Goal: Task Accomplishment & Management: Complete application form

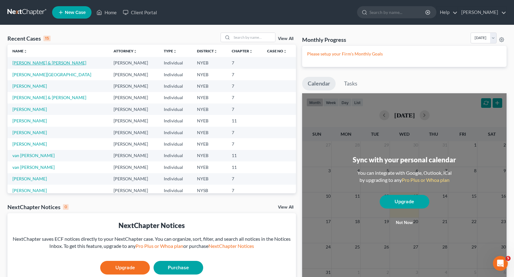
click at [42, 62] on link "[PERSON_NAME] & [PERSON_NAME]" at bounding box center [49, 62] width 74 height 5
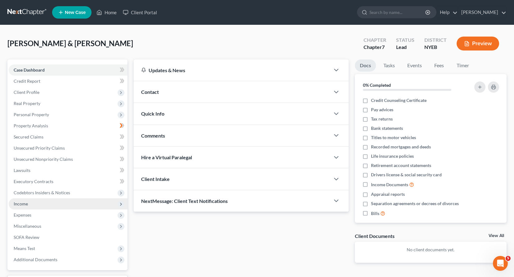
click at [23, 203] on span "Income" at bounding box center [21, 203] width 14 height 5
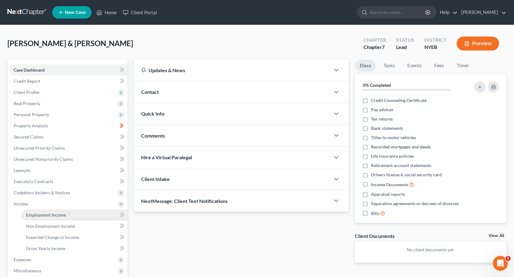
click at [46, 214] on span "Employment Income" at bounding box center [46, 214] width 40 height 5
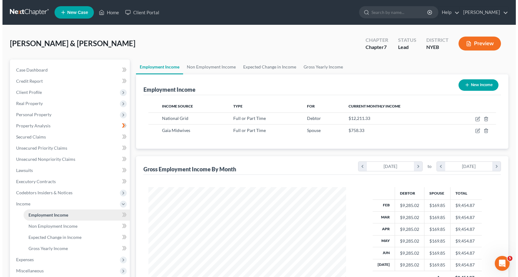
scroll to position [111, 210]
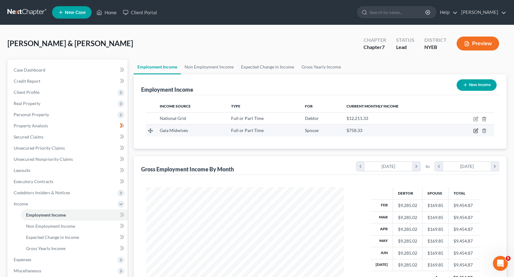
click at [475, 132] on icon "button" at bounding box center [476, 130] width 3 height 3
select select "0"
select select "35"
select select "2"
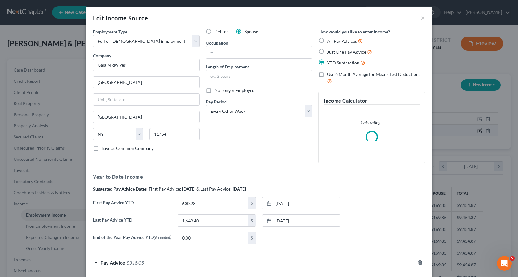
scroll to position [111, 212]
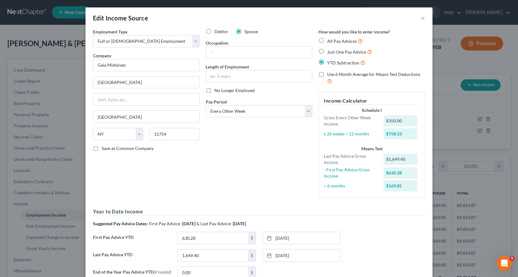
click at [327, 50] on label "Just One Pay Advice" at bounding box center [349, 51] width 45 height 7
click at [330, 50] on input "Just One Pay Advice" at bounding box center [332, 50] width 4 height 4
radio input "true"
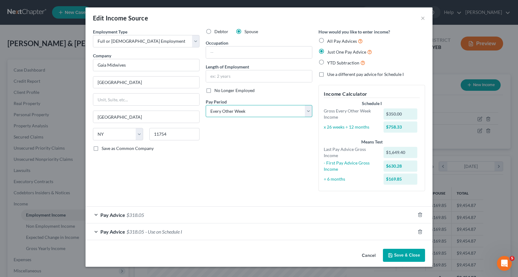
click at [308, 111] on select "Select Monthly Twice Monthly Every Other Week Weekly" at bounding box center [259, 111] width 107 height 12
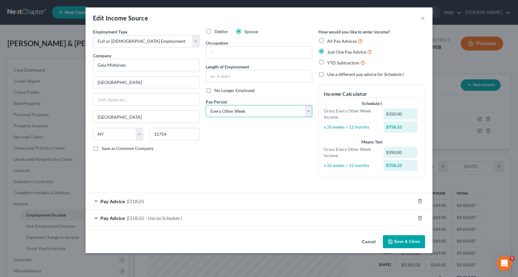
select select "0"
click at [206, 105] on select "Select Monthly Twice Monthly Every Other Week Weekly" at bounding box center [259, 111] width 107 height 12
click at [420, 200] on icon "button" at bounding box center [420, 201] width 5 height 5
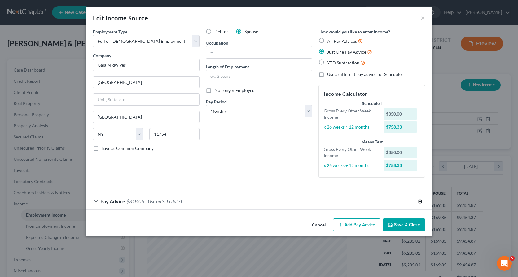
click at [420, 201] on icon "button" at bounding box center [420, 201] width 5 height 5
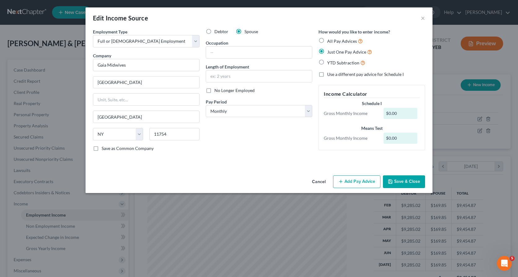
click at [347, 208] on div "Edit Income Source × Employment Type * Select Full or [DEMOGRAPHIC_DATA] Employ…" at bounding box center [259, 138] width 518 height 277
click at [107, 82] on input "[GEOGRAPHIC_DATA]" at bounding box center [146, 83] width 106 height 12
type input "[GEOGRAPHIC_DATA]"
click at [350, 181] on button "Add Pay Advice" at bounding box center [356, 181] width 47 height 13
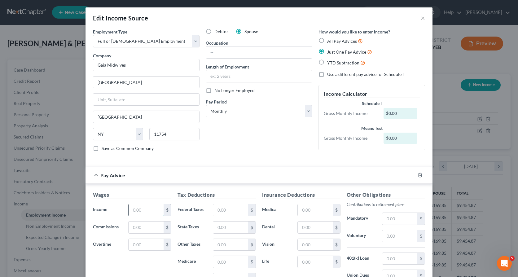
click at [130, 210] on input "text" at bounding box center [146, 210] width 35 height 12
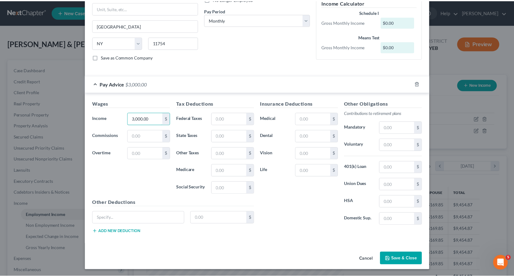
scroll to position [92, 0]
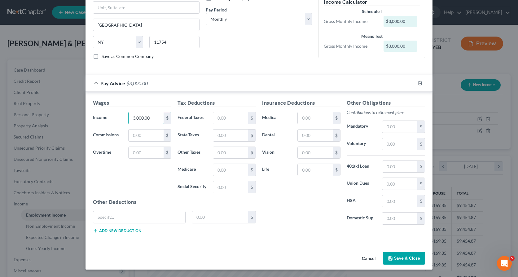
type input "3,000.00"
click at [391, 259] on icon "button" at bounding box center [390, 258] width 5 height 5
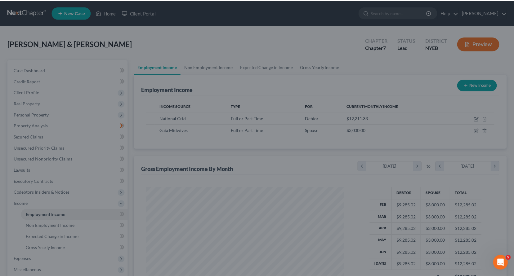
scroll to position [309832, 309732]
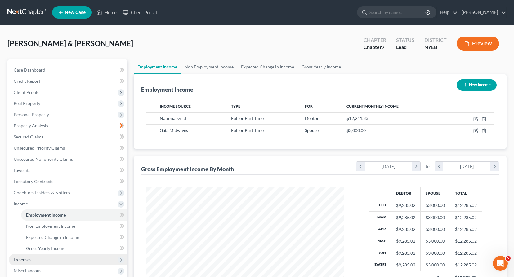
click at [26, 258] on span "Expenses" at bounding box center [23, 259] width 18 height 5
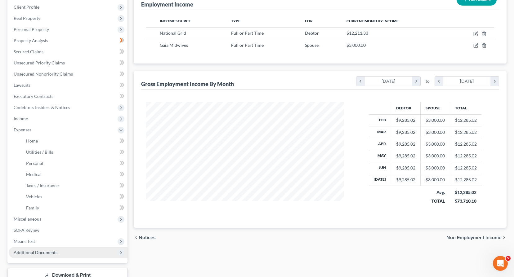
scroll to position [93, 0]
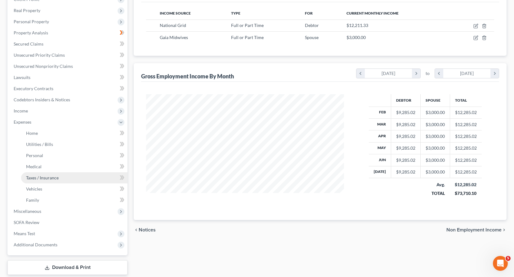
click at [34, 179] on span "Taxes / Insurance" at bounding box center [42, 177] width 33 height 5
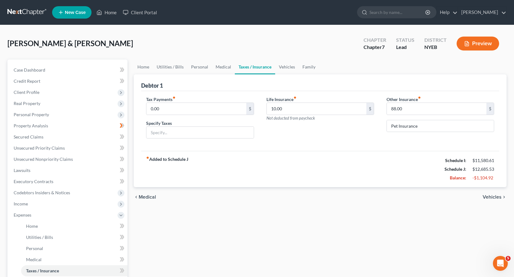
click at [146, 109] on div "Tax Payments fiber_manual_record 0.00 $ Specify Taxes" at bounding box center [200, 120] width 120 height 48
type input "500.00"
click at [168, 133] on input "text" at bounding box center [199, 133] width 107 height 12
type input "estimated income taxes"
click at [488, 196] on span "Vehicles" at bounding box center [491, 197] width 19 height 5
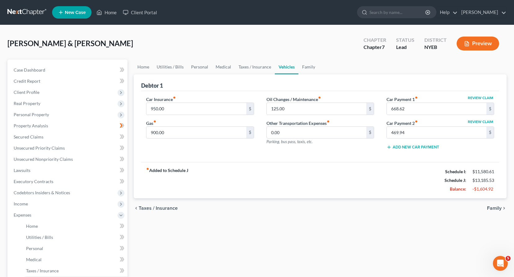
click at [493, 206] on span "Family" at bounding box center [494, 208] width 15 height 5
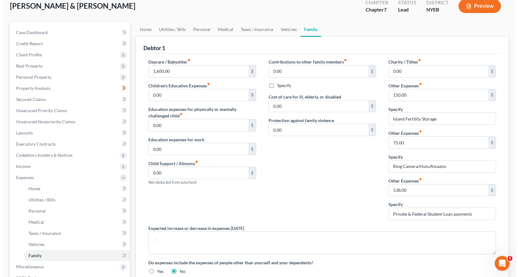
scroll to position [130, 0]
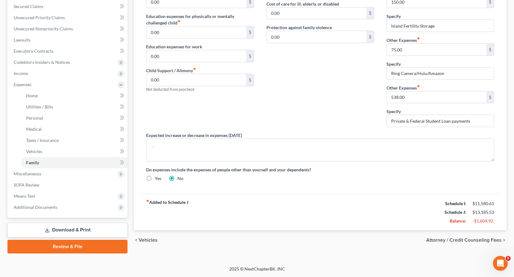
click at [445, 241] on span "Attorney / Credit Counseling Fees" at bounding box center [463, 240] width 75 height 5
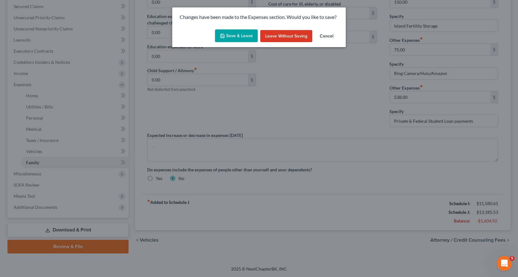
click at [243, 35] on button "Save & Leave" at bounding box center [236, 35] width 43 height 13
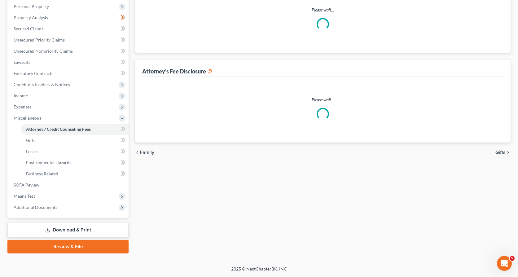
select select "0"
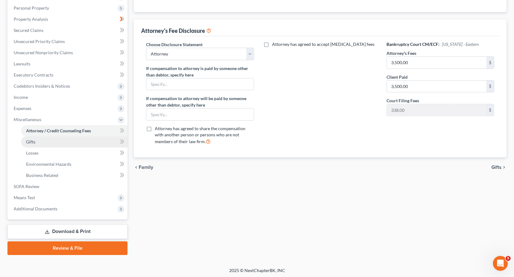
scroll to position [108, 0]
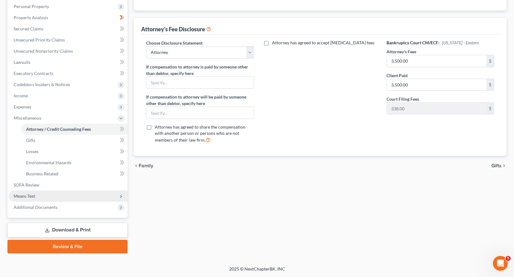
click at [30, 195] on span "Means Test" at bounding box center [24, 195] width 21 height 5
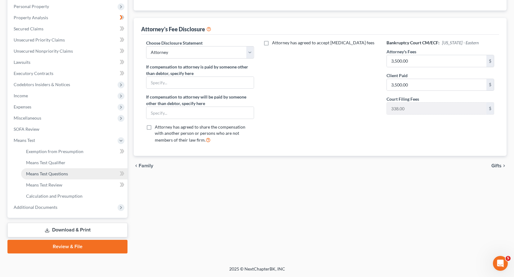
click at [50, 174] on span "Means Test Questions" at bounding box center [47, 173] width 42 height 5
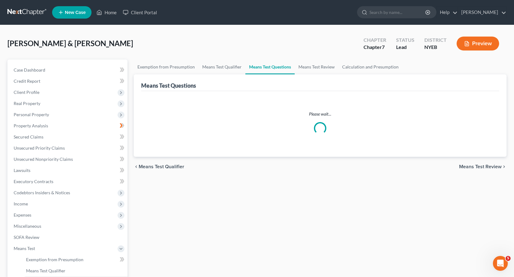
select select "3"
select select "0"
select select "60"
select select "0"
select select "60"
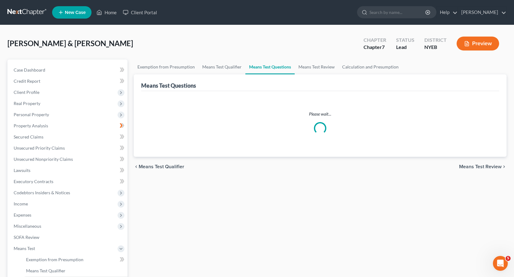
select select "2"
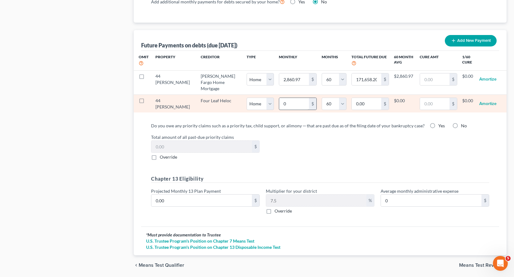
scroll to position [609, 0]
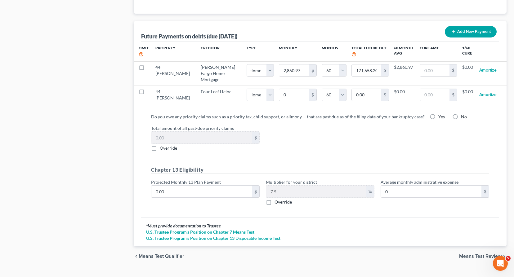
click at [467, 254] on span "Means Test Review" at bounding box center [480, 256] width 42 height 5
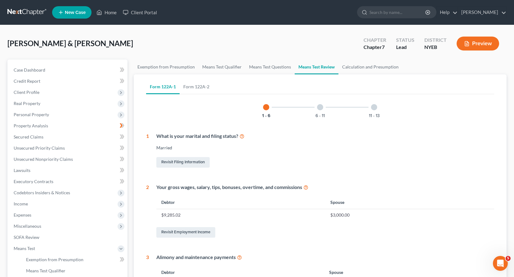
click at [321, 106] on div at bounding box center [320, 107] width 6 height 6
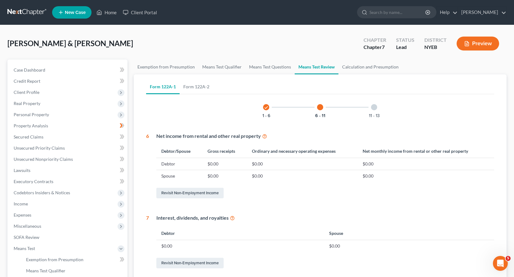
click at [374, 108] on div at bounding box center [374, 107] width 6 height 6
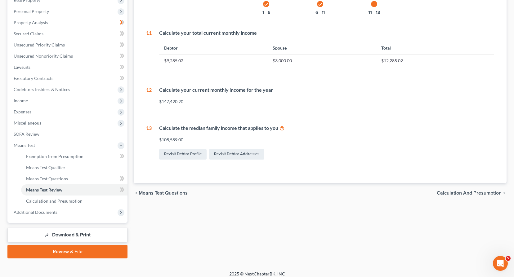
scroll to position [108, 0]
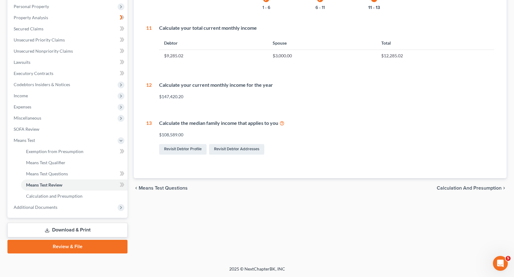
click at [483, 188] on span "Calculation and Presumption" at bounding box center [468, 188] width 65 height 5
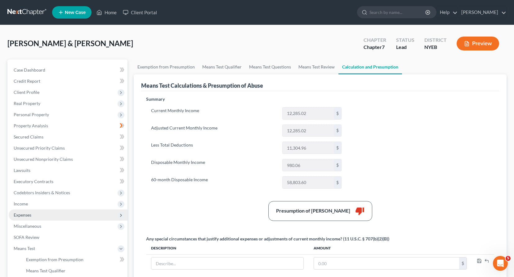
click at [25, 215] on span "Expenses" at bounding box center [23, 214] width 18 height 5
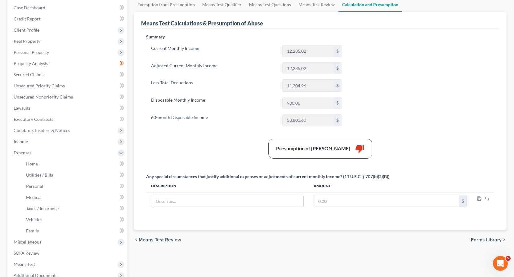
scroll to position [130, 0]
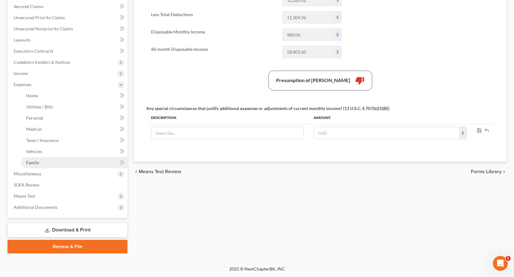
click at [34, 161] on span "Family" at bounding box center [32, 162] width 13 height 5
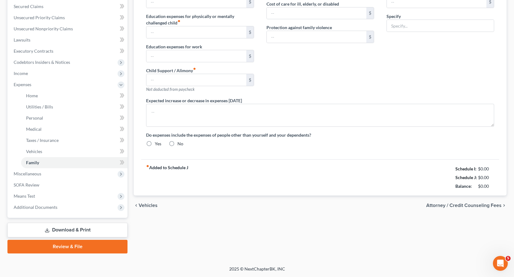
type input "1,600.00"
type input "0.00"
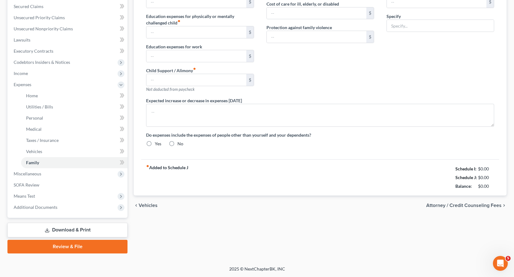
type input "0.00"
type input "150.00"
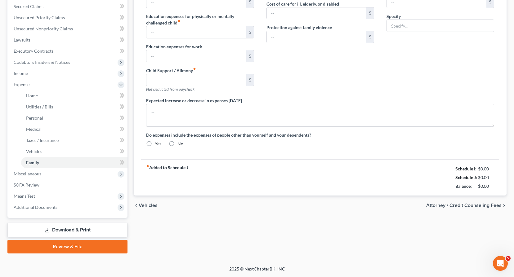
type input "Island Fertility Storage"
radio input "true"
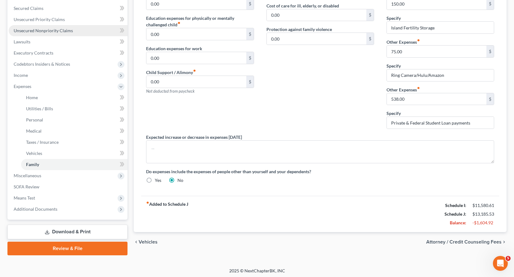
scroll to position [130, 0]
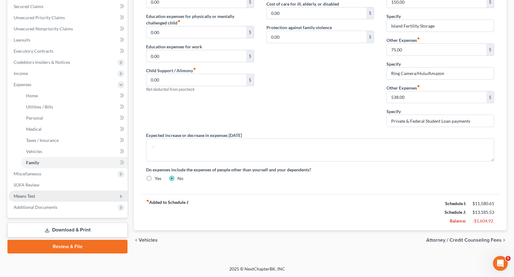
click at [29, 194] on span "Means Test" at bounding box center [24, 195] width 21 height 5
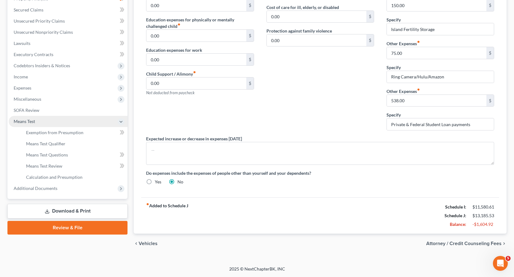
scroll to position [127, 0]
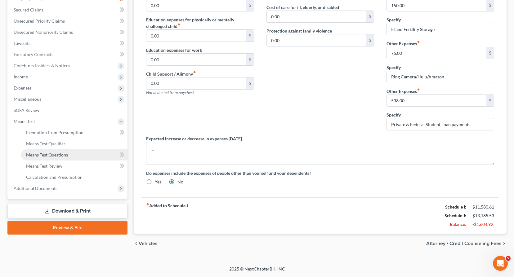
click at [43, 155] on span "Means Test Questions" at bounding box center [47, 154] width 42 height 5
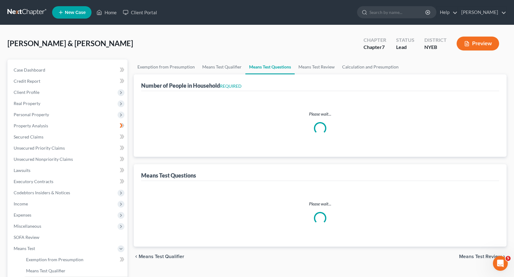
select select "0"
select select "60"
select select "0"
select select "60"
select select "2"
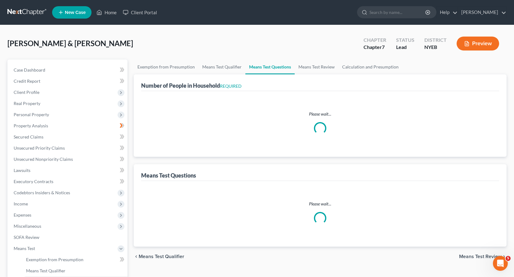
select select "3"
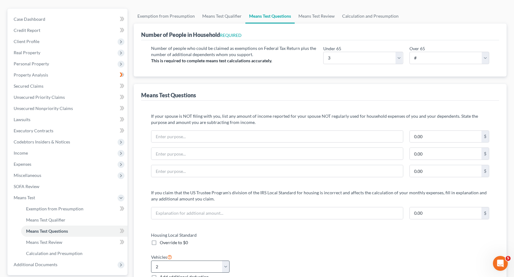
scroll to position [20, 0]
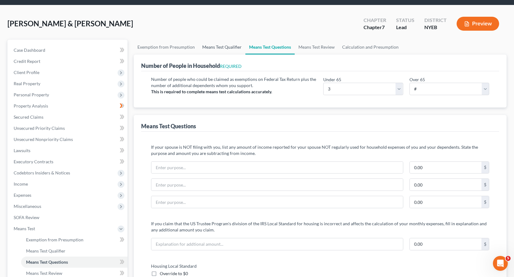
click at [214, 46] on link "Means Test Qualifier" at bounding box center [221, 47] width 47 height 15
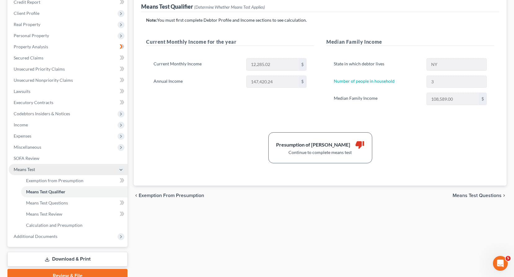
scroll to position [93, 0]
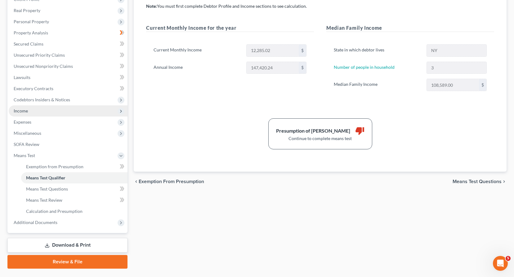
click at [31, 109] on span "Income" at bounding box center [68, 110] width 119 height 11
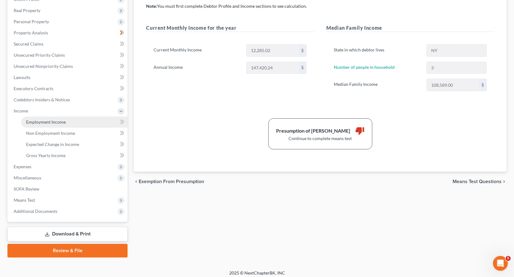
click at [53, 122] on span "Employment Income" at bounding box center [46, 121] width 40 height 5
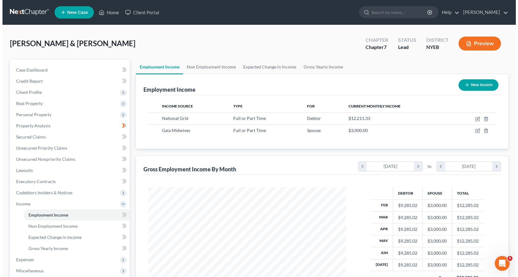
scroll to position [111, 210]
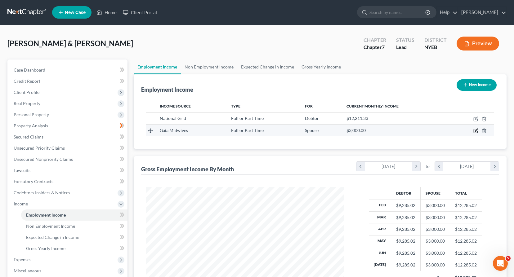
click at [475, 131] on icon "button" at bounding box center [476, 130] width 3 height 3
select select "0"
select select "35"
select select "0"
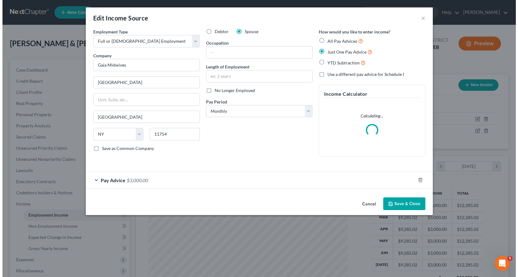
scroll to position [111, 212]
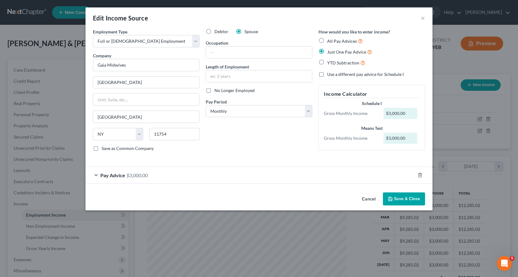
click at [103, 176] on span "Pay Advice" at bounding box center [112, 175] width 25 height 6
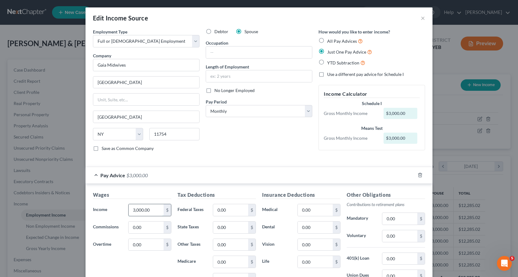
click at [133, 208] on input "3,000.00" at bounding box center [146, 210] width 35 height 12
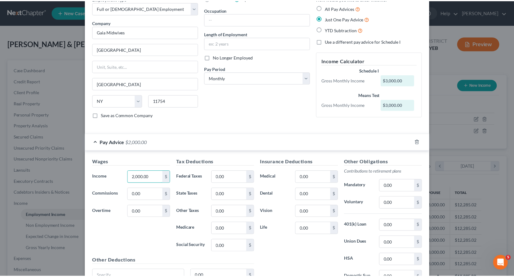
scroll to position [92, 0]
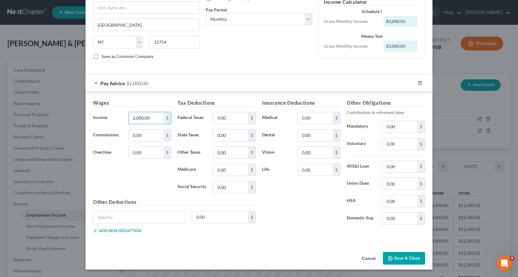
type input "2,000.00"
click at [394, 257] on button "Save & Close" at bounding box center [404, 258] width 42 height 13
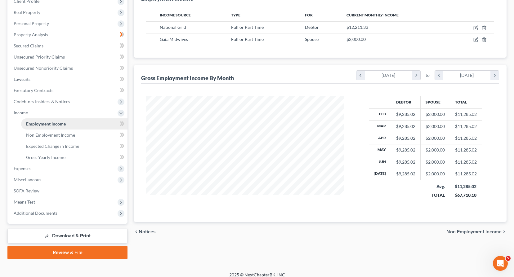
scroll to position [93, 0]
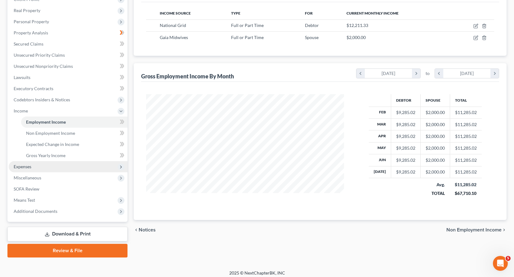
click at [29, 164] on span "Expenses" at bounding box center [23, 166] width 18 height 5
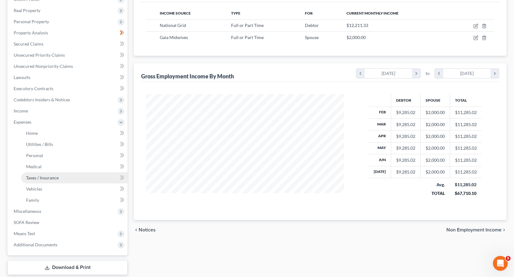
click at [35, 178] on span "Taxes / Insurance" at bounding box center [42, 177] width 33 height 5
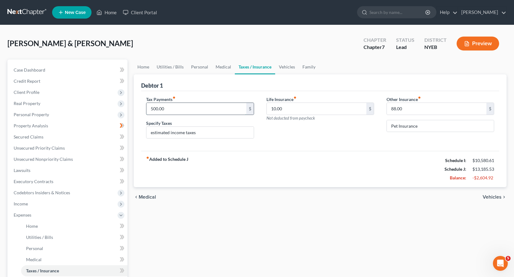
click at [152, 108] on input "500.00" at bounding box center [195, 109] width 99 height 12
type input "400.00"
click at [486, 197] on span "Vehicles" at bounding box center [491, 197] width 19 height 5
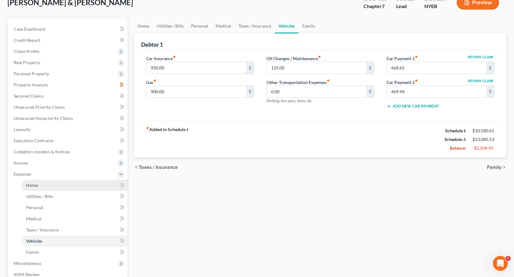
scroll to position [130, 0]
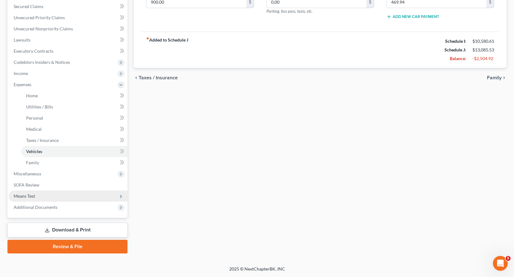
click at [25, 194] on span "Means Test" at bounding box center [24, 195] width 21 height 5
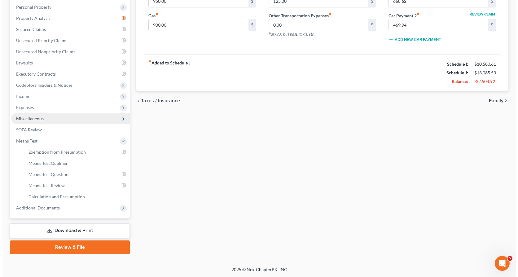
scroll to position [108, 0]
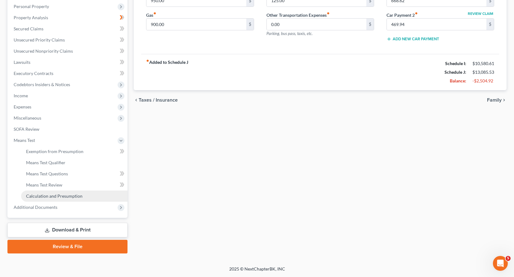
click at [54, 195] on span "Calculation and Presumption" at bounding box center [54, 195] width 56 height 5
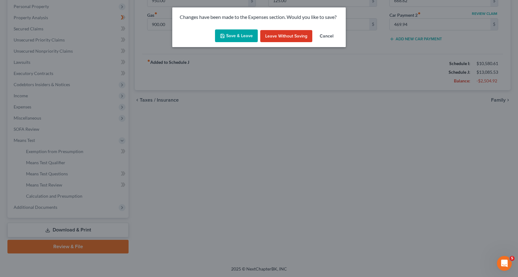
click at [234, 34] on button "Save & Leave" at bounding box center [236, 35] width 43 height 13
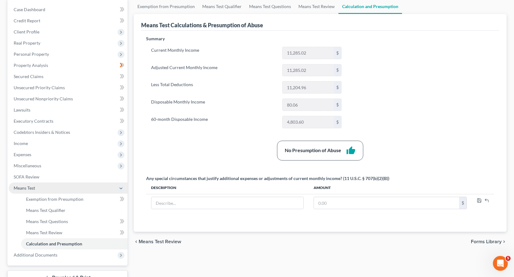
scroll to position [62, 0]
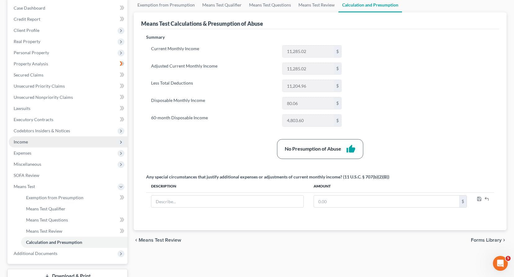
click at [24, 142] on span "Income" at bounding box center [21, 141] width 14 height 5
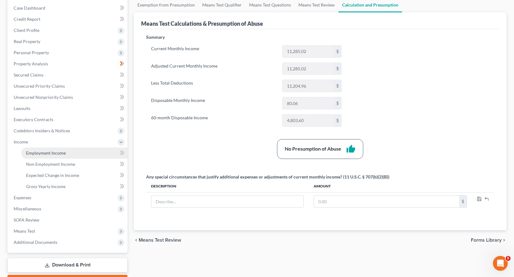
click at [51, 155] on span "Employment Income" at bounding box center [46, 152] width 40 height 5
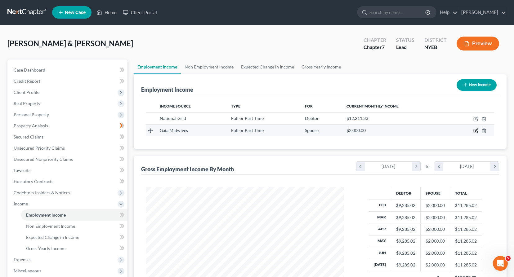
click at [476, 130] on icon "button" at bounding box center [475, 130] width 5 height 5
select select "0"
select select "35"
select select "0"
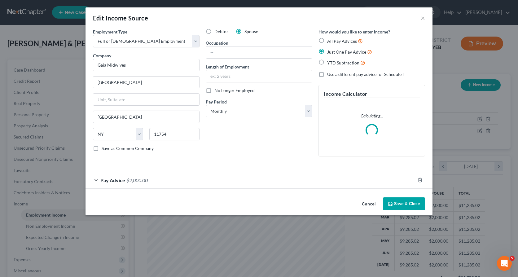
scroll to position [111, 212]
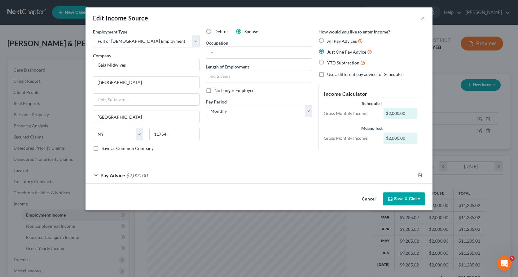
click at [113, 181] on div "Pay Advice $2,000.00" at bounding box center [251, 175] width 330 height 16
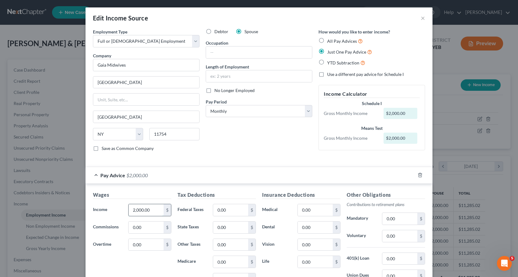
click at [138, 210] on input "2,000.00" at bounding box center [146, 210] width 35 height 12
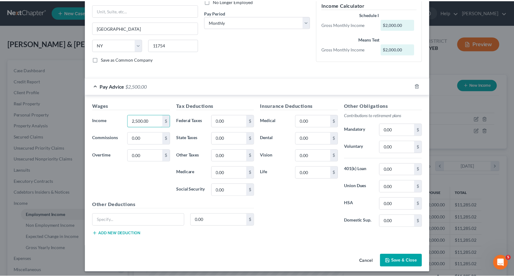
scroll to position [92, 0]
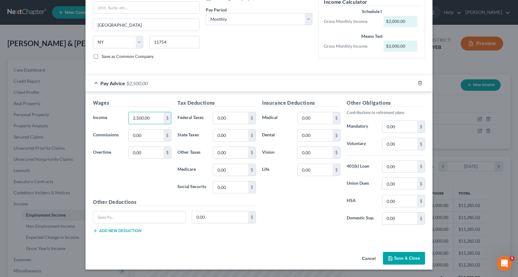
type input "2,500.00"
click at [404, 260] on button "Save & Close" at bounding box center [404, 258] width 42 height 13
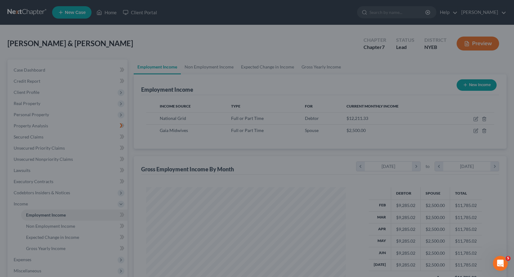
scroll to position [309832, 309732]
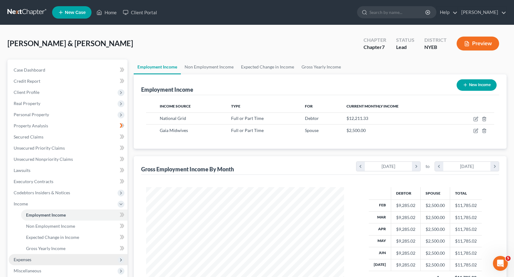
click at [25, 260] on span "Expenses" at bounding box center [23, 259] width 18 height 5
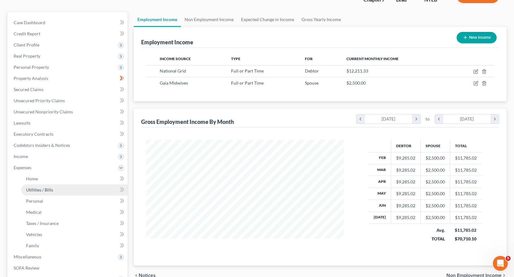
scroll to position [62, 0]
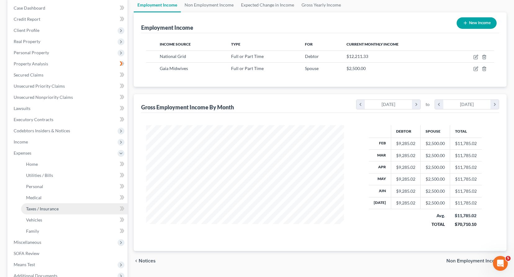
click at [38, 206] on span "Taxes / Insurance" at bounding box center [42, 208] width 33 height 5
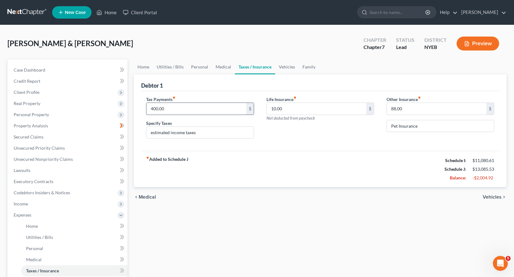
click at [153, 108] on input "400.00" at bounding box center [195, 109] width 99 height 12
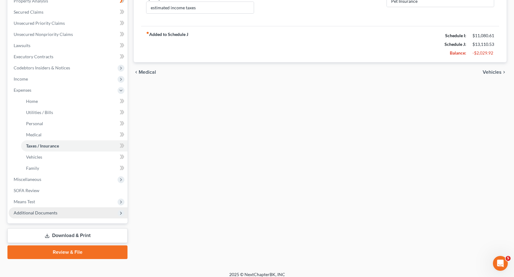
scroll to position [130, 0]
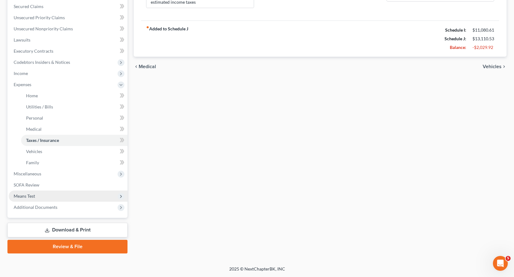
type input "425.00"
click at [36, 195] on span "Means Test" at bounding box center [68, 196] width 119 height 11
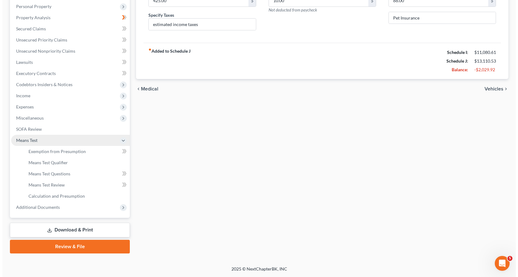
scroll to position [108, 0]
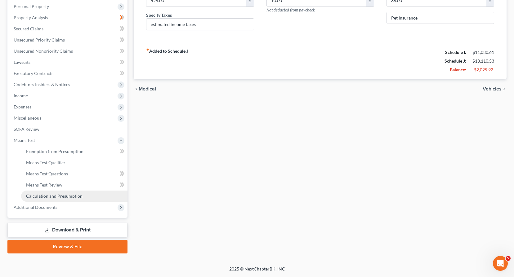
click at [45, 193] on span "Calculation and Presumption" at bounding box center [54, 195] width 56 height 5
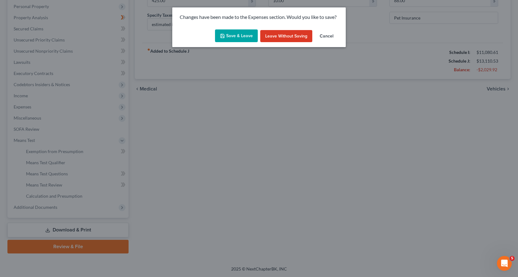
click at [245, 35] on button "Save & Leave" at bounding box center [236, 35] width 43 height 13
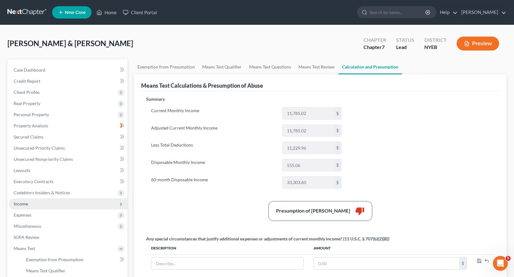
click at [26, 204] on span "Income" at bounding box center [21, 203] width 14 height 5
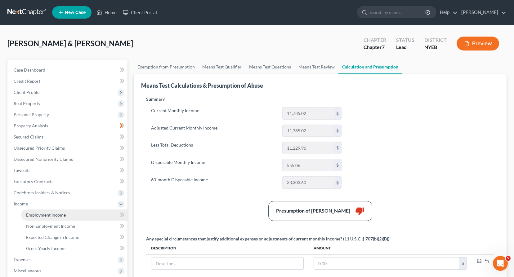
click at [43, 216] on span "Employment Income" at bounding box center [46, 214] width 40 height 5
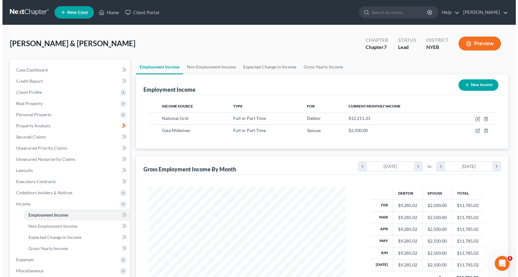
scroll to position [111, 210]
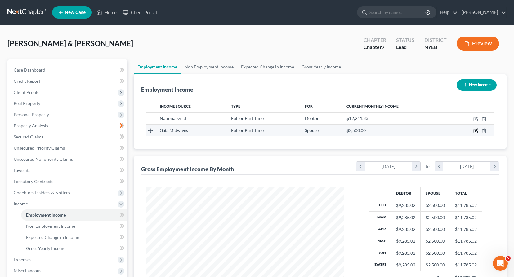
click at [473, 130] on icon "button" at bounding box center [475, 131] width 4 height 4
select select "0"
select select "35"
select select "0"
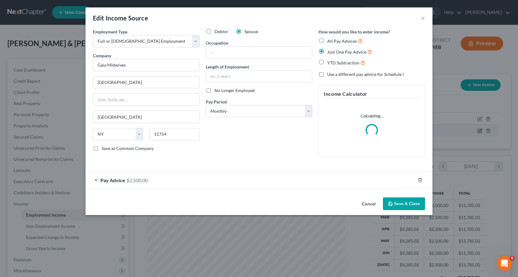
scroll to position [111, 212]
click at [104, 179] on span "Pay Advice" at bounding box center [112, 180] width 25 height 6
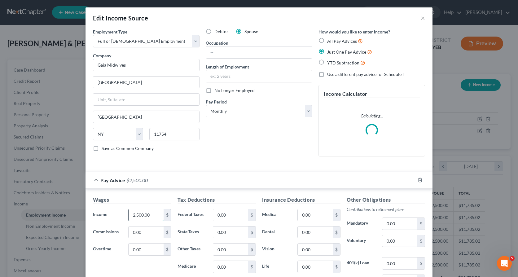
click at [135, 214] on input "2,500.00" at bounding box center [146, 215] width 35 height 12
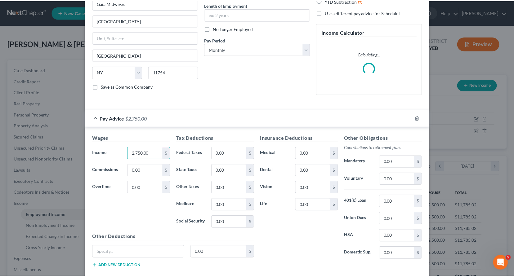
scroll to position [92, 0]
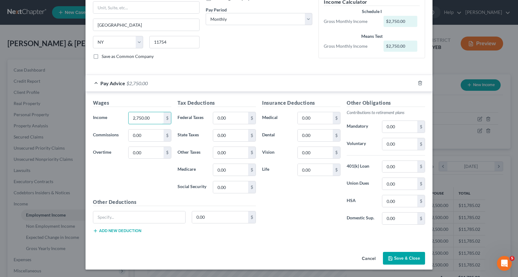
type input "2,750.00"
click at [405, 257] on button "Save & Close" at bounding box center [404, 258] width 42 height 13
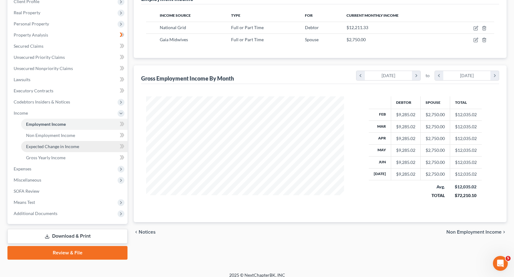
scroll to position [97, 0]
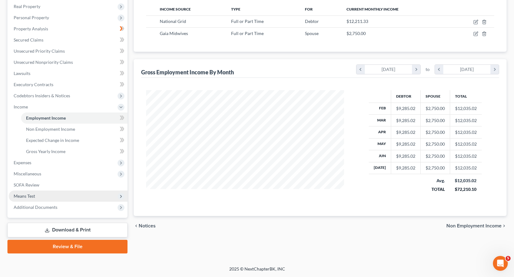
click at [26, 195] on span "Means Test" at bounding box center [24, 195] width 21 height 5
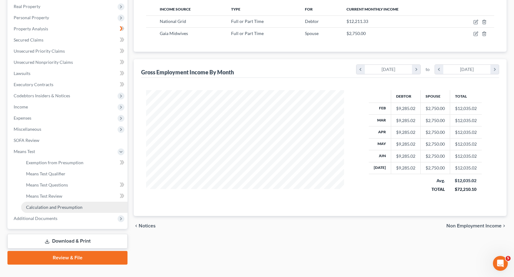
click at [41, 205] on span "Calculation and Presumption" at bounding box center [54, 207] width 56 height 5
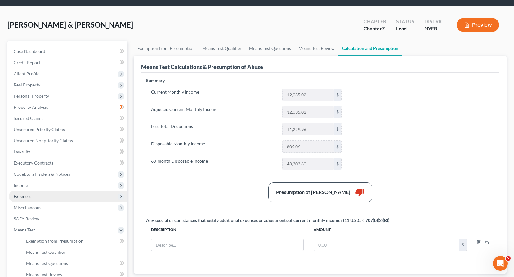
scroll to position [108, 0]
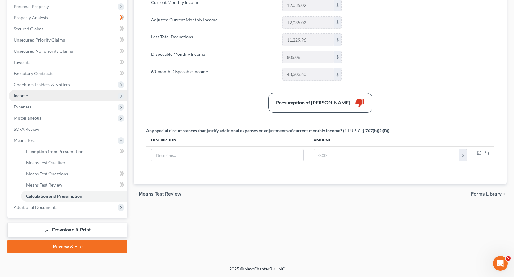
click at [24, 97] on span "Income" at bounding box center [21, 95] width 14 height 5
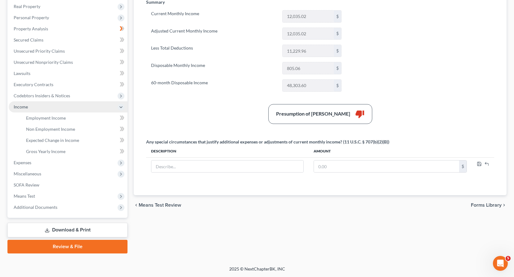
scroll to position [97, 0]
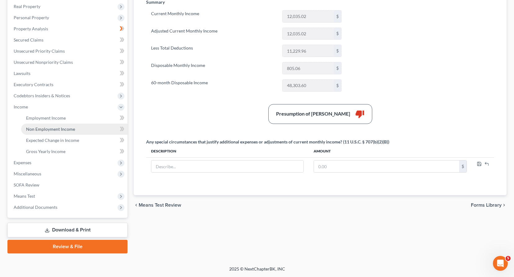
click at [40, 130] on span "Non Employment Income" at bounding box center [50, 128] width 49 height 5
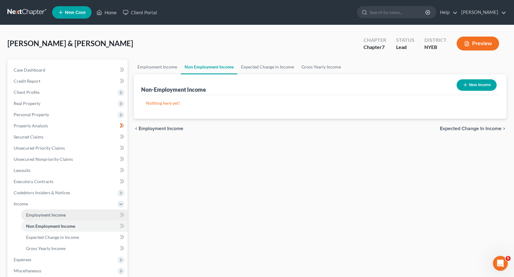
click at [45, 214] on span "Employment Income" at bounding box center [46, 214] width 40 height 5
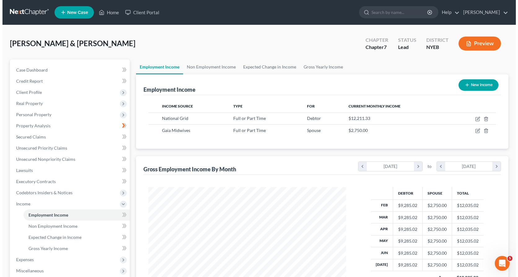
scroll to position [111, 210]
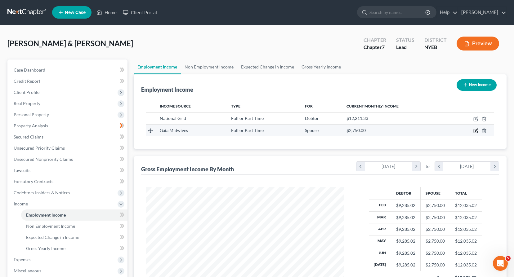
click at [475, 130] on icon "button" at bounding box center [476, 130] width 3 height 3
select select "0"
select select "35"
select select "0"
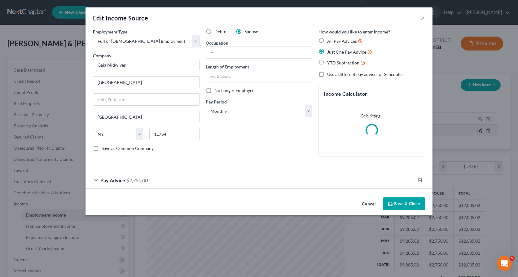
scroll to position [111, 212]
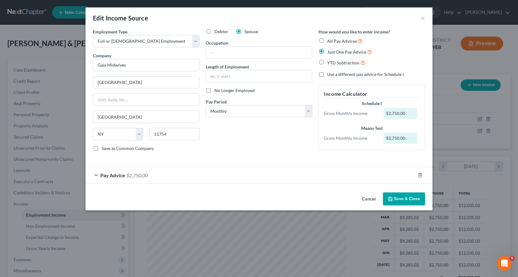
click at [112, 179] on div "Pay Advice $2,750.00" at bounding box center [251, 175] width 330 height 16
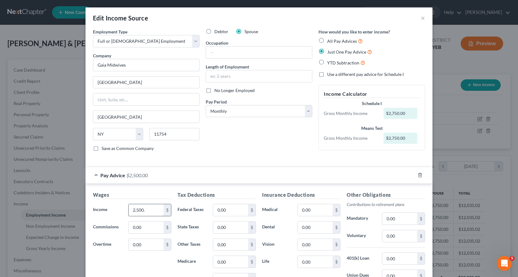
type input "2,500.00"
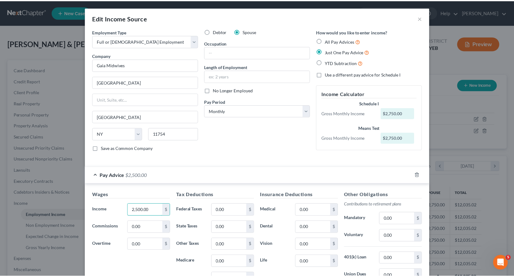
scroll to position [92, 0]
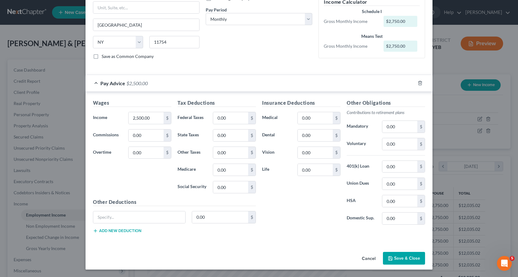
click at [403, 258] on button "Save & Close" at bounding box center [404, 258] width 42 height 13
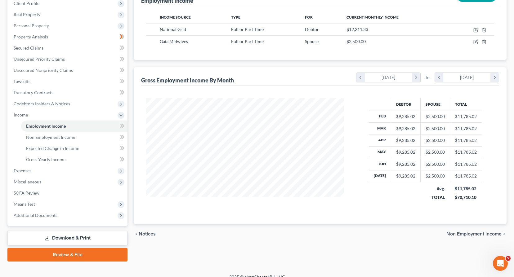
scroll to position [97, 0]
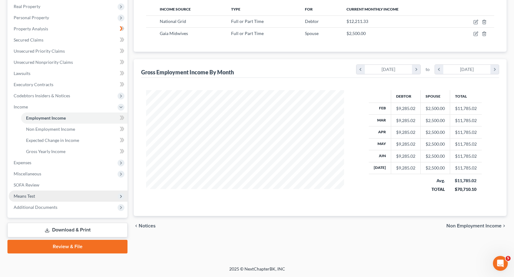
click at [30, 196] on span "Means Test" at bounding box center [24, 195] width 21 height 5
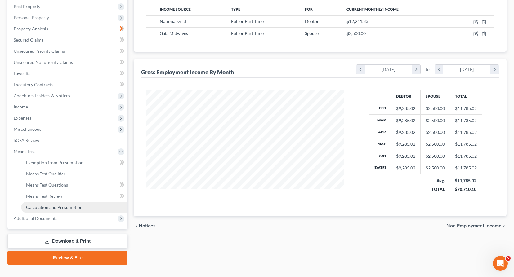
click at [52, 206] on span "Calculation and Presumption" at bounding box center [54, 207] width 56 height 5
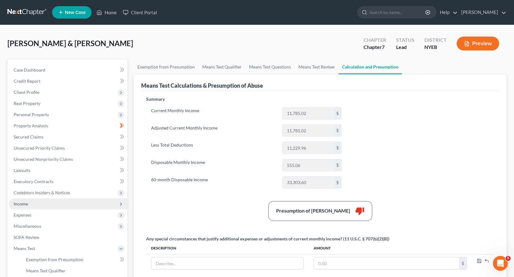
click at [35, 206] on span "Income" at bounding box center [68, 203] width 119 height 11
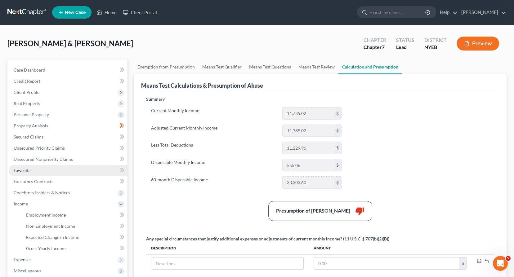
click at [25, 170] on span "Lawsuits" at bounding box center [22, 170] width 17 height 5
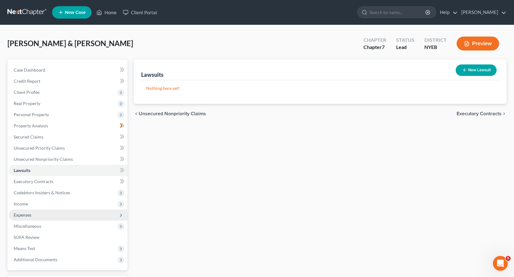
click at [33, 217] on span "Expenses" at bounding box center [68, 215] width 119 height 11
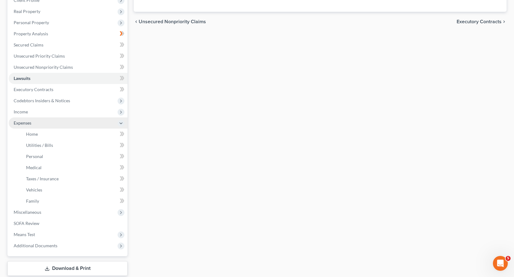
scroll to position [93, 0]
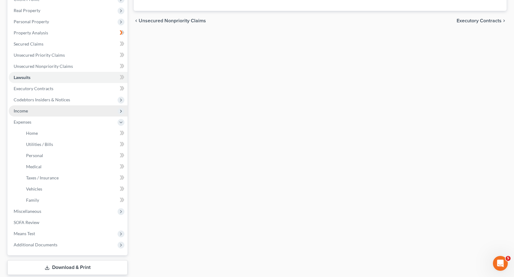
click at [26, 113] on span "Income" at bounding box center [21, 110] width 14 height 5
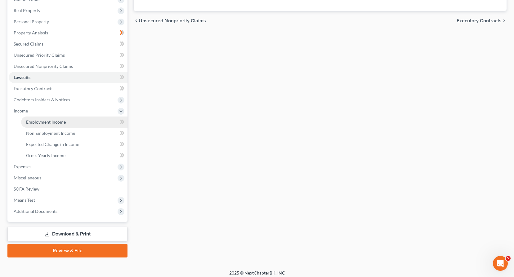
click at [45, 125] on link "Employment Income" at bounding box center [74, 122] width 106 height 11
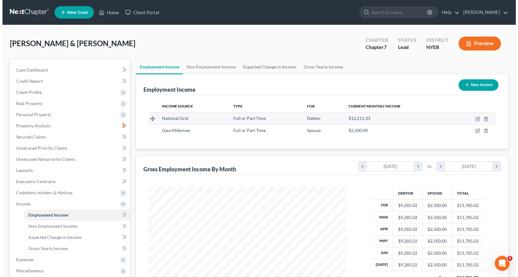
scroll to position [111, 210]
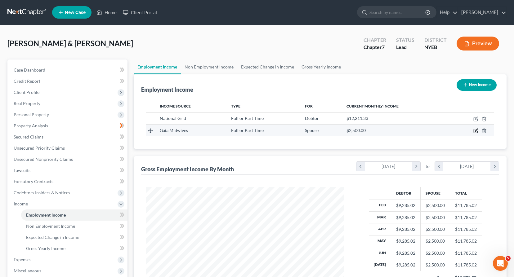
click at [475, 131] on icon "button" at bounding box center [476, 130] width 3 height 3
select select "0"
select select "35"
select select "0"
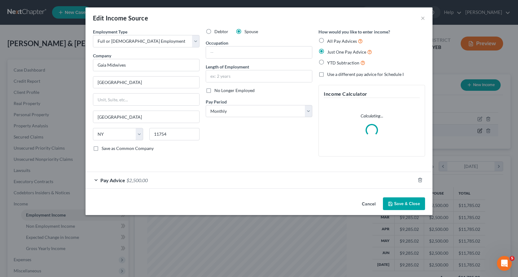
scroll to position [111, 212]
click at [113, 179] on span "Pay Advice" at bounding box center [112, 180] width 25 height 6
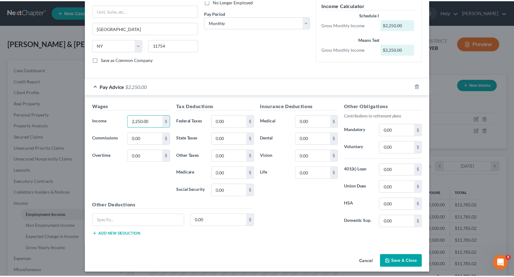
scroll to position [92, 0]
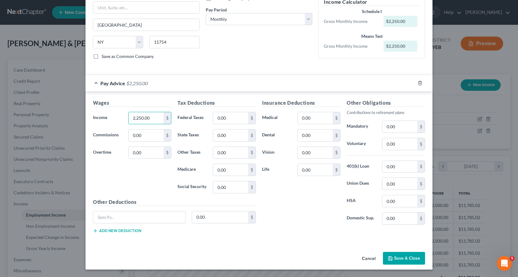
type input "2,250.00"
click at [404, 258] on button "Save & Close" at bounding box center [404, 258] width 42 height 13
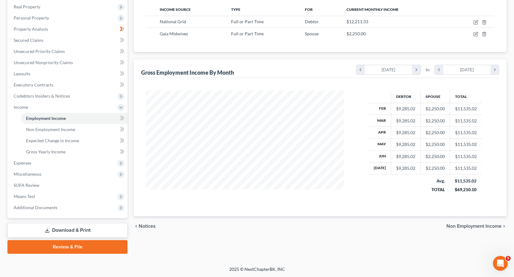
scroll to position [97, 0]
click at [30, 195] on span "Means Test" at bounding box center [24, 195] width 21 height 5
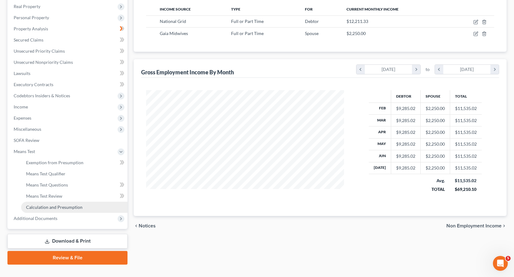
click at [54, 207] on span "Calculation and Presumption" at bounding box center [54, 207] width 56 height 5
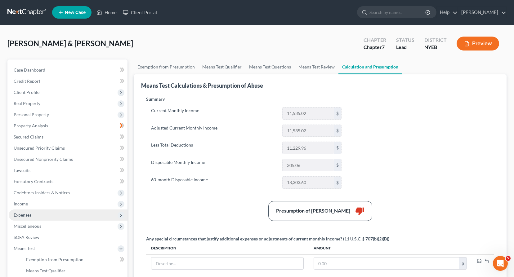
click at [29, 214] on span "Expenses" at bounding box center [23, 214] width 18 height 5
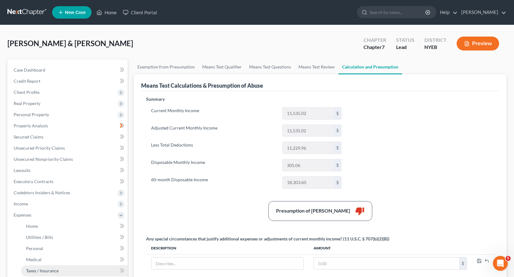
click at [41, 268] on span "Taxes / Insurance" at bounding box center [42, 270] width 33 height 5
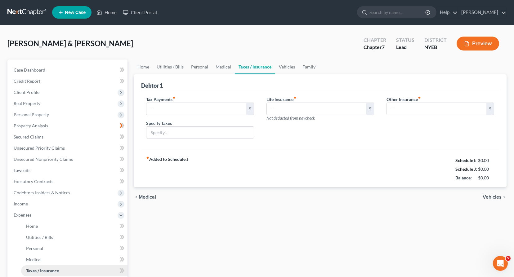
type input "425.00"
type input "estimated income taxes"
type input "10.00"
type input "88.00"
type input "Pet Insurance"
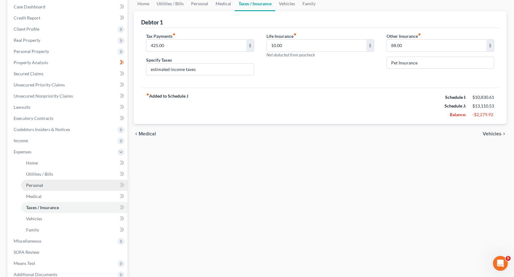
scroll to position [93, 0]
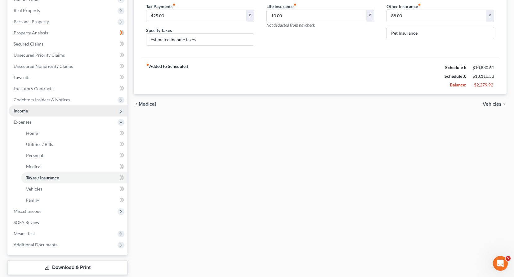
click at [24, 111] on span "Income" at bounding box center [21, 110] width 14 height 5
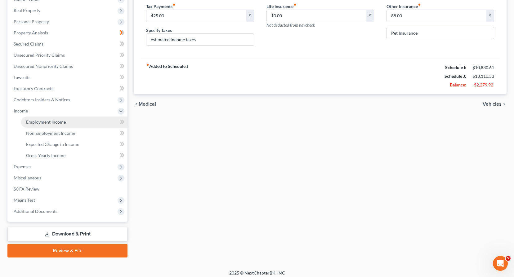
click at [43, 122] on span "Employment Income" at bounding box center [46, 121] width 40 height 5
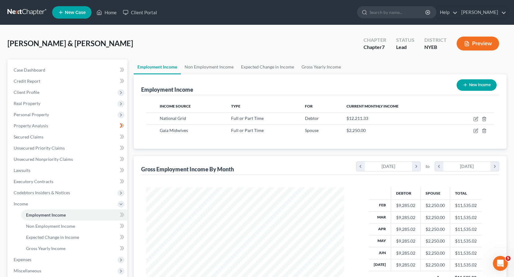
scroll to position [111, 210]
click at [473, 130] on td at bounding box center [471, 131] width 45 height 12
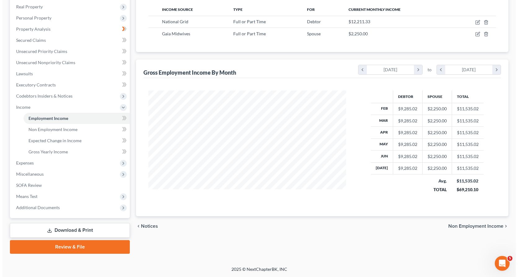
scroll to position [97, 0]
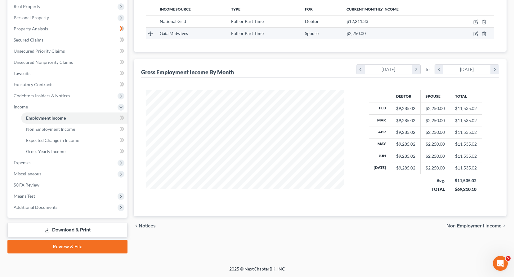
click at [475, 30] on td at bounding box center [471, 34] width 45 height 12
click at [474, 33] on icon "button" at bounding box center [475, 34] width 4 height 4
select select "0"
select select "35"
select select "0"
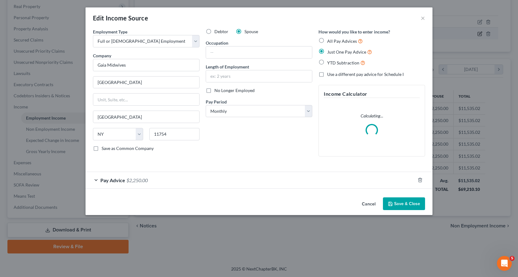
scroll to position [111, 212]
click at [115, 179] on div "Pay Advice $2,250.00" at bounding box center [251, 180] width 330 height 16
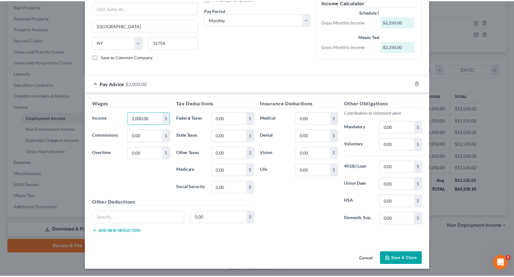
scroll to position [92, 0]
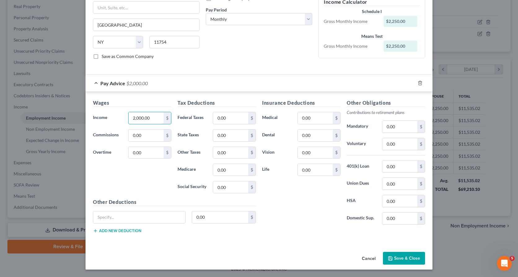
type input "2,000.00"
click at [403, 258] on button "Save & Close" at bounding box center [404, 258] width 42 height 13
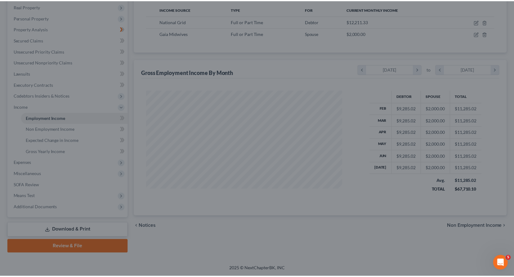
scroll to position [309832, 309732]
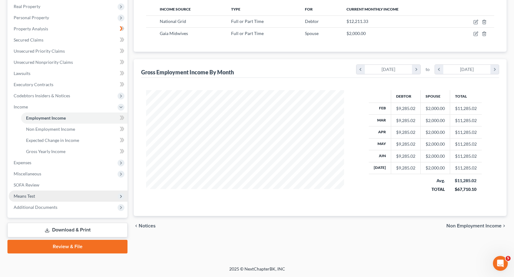
click at [30, 195] on span "Means Test" at bounding box center [24, 195] width 21 height 5
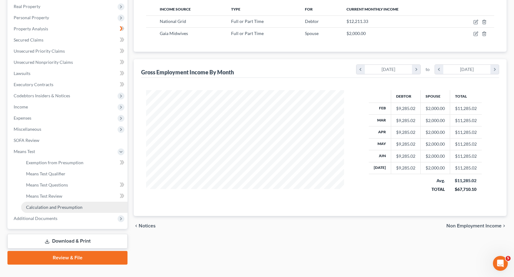
click at [57, 207] on span "Calculation and Presumption" at bounding box center [54, 207] width 56 height 5
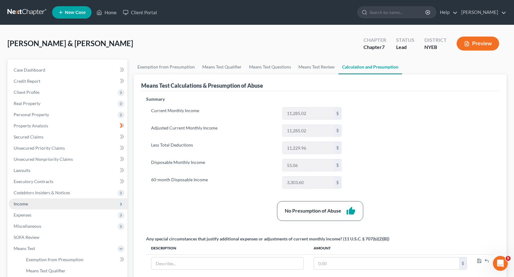
click at [26, 202] on span "Income" at bounding box center [21, 203] width 14 height 5
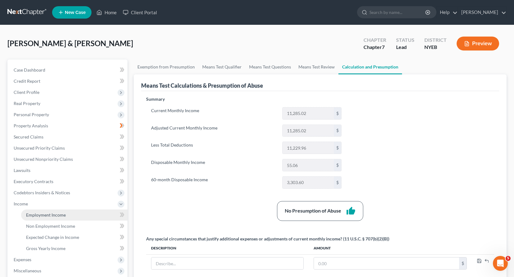
click at [37, 215] on span "Employment Income" at bounding box center [46, 214] width 40 height 5
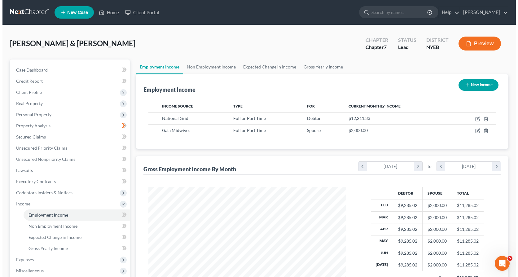
scroll to position [111, 210]
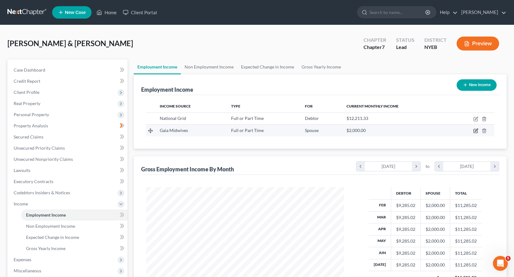
click at [475, 131] on icon "button" at bounding box center [475, 130] width 5 height 5
select select "0"
select select "35"
select select "0"
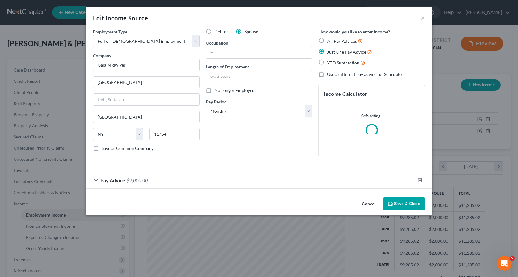
scroll to position [111, 212]
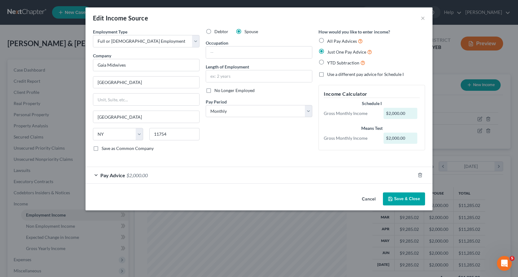
click at [104, 176] on span "Pay Advice" at bounding box center [112, 175] width 25 height 6
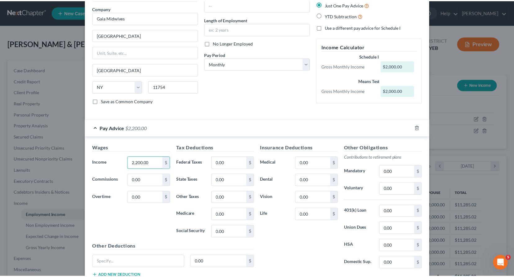
scroll to position [92, 0]
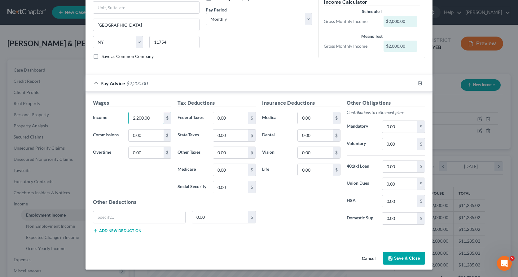
type input "2,200.00"
click at [393, 258] on button "Save & Close" at bounding box center [404, 258] width 42 height 13
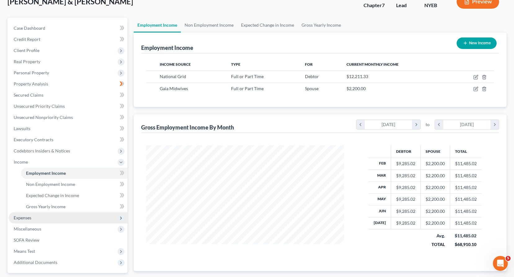
scroll to position [97, 0]
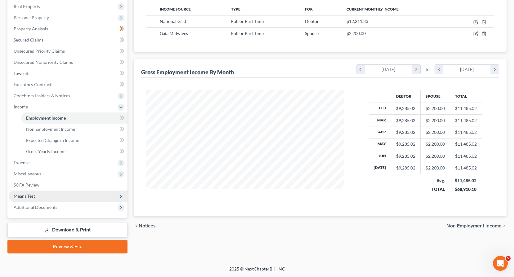
click at [28, 195] on span "Means Test" at bounding box center [24, 195] width 21 height 5
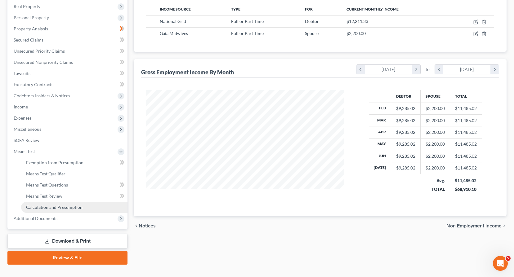
click at [58, 207] on span "Calculation and Presumption" at bounding box center [54, 207] width 56 height 5
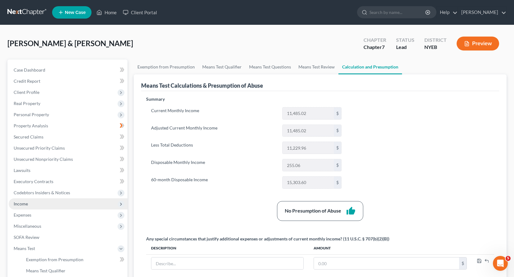
click at [37, 203] on span "Income" at bounding box center [68, 203] width 119 height 11
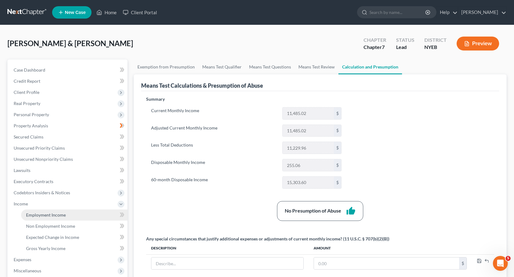
click at [44, 214] on span "Employment Income" at bounding box center [46, 214] width 40 height 5
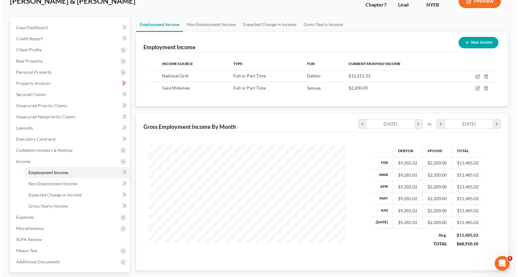
scroll to position [97, 0]
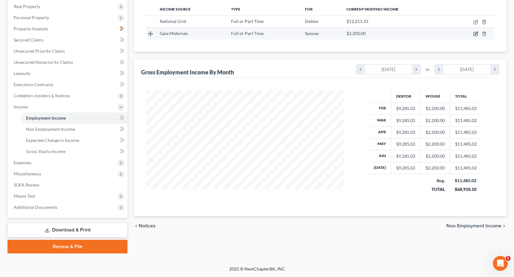
click at [476, 34] on icon "button" at bounding box center [476, 33] width 3 height 3
select select "0"
select select "35"
select select "0"
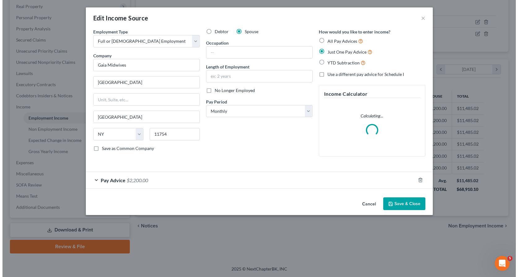
scroll to position [111, 212]
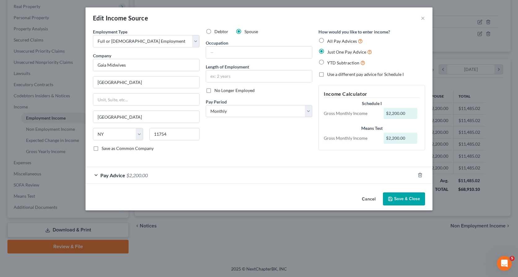
click at [114, 180] on div "Pay Advice $2,200.00" at bounding box center [251, 175] width 330 height 16
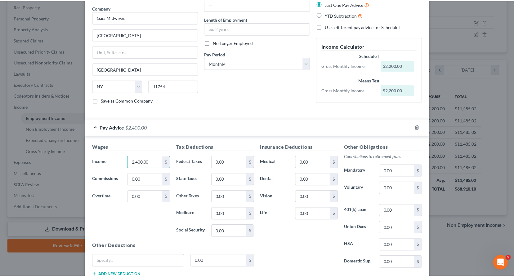
scroll to position [92, 0]
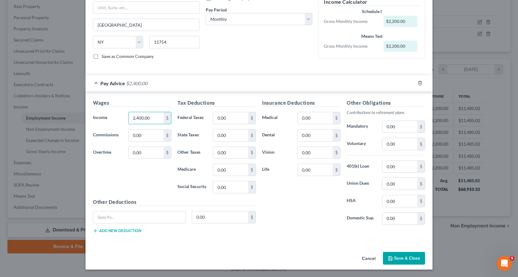
type input "2,400.00"
click at [393, 258] on button "Save & Close" at bounding box center [404, 258] width 42 height 13
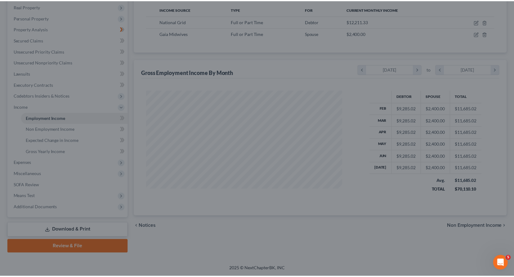
scroll to position [309832, 309732]
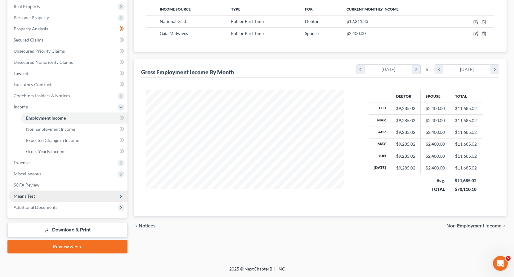
click at [41, 195] on span "Means Test" at bounding box center [68, 196] width 119 height 11
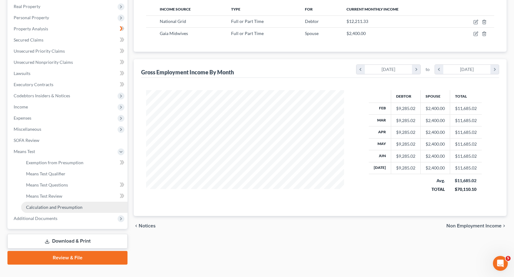
click at [54, 206] on span "Calculation and Presumption" at bounding box center [54, 207] width 56 height 5
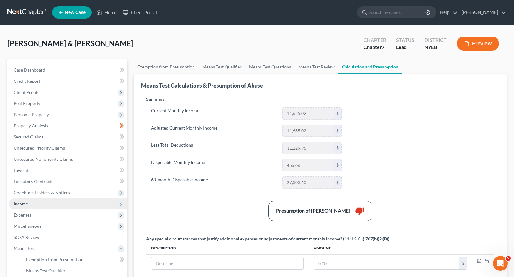
click at [27, 203] on span "Income" at bounding box center [21, 203] width 14 height 5
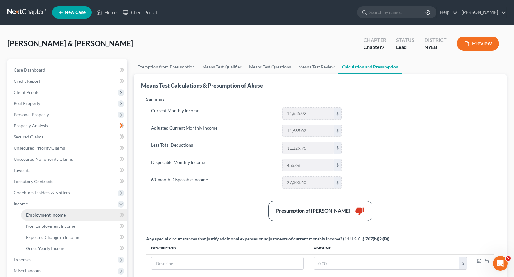
click at [41, 216] on span "Employment Income" at bounding box center [46, 214] width 40 height 5
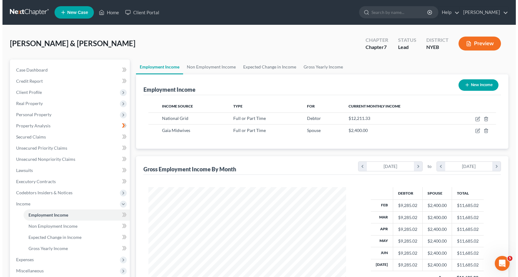
scroll to position [111, 210]
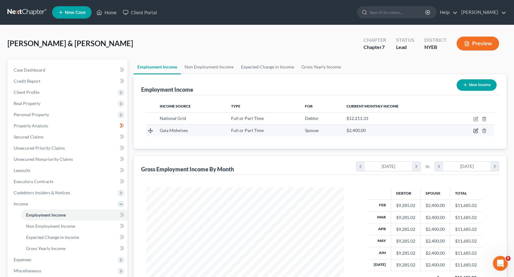
click at [476, 129] on icon "button" at bounding box center [475, 130] width 5 height 5
select select "0"
select select "35"
select select "0"
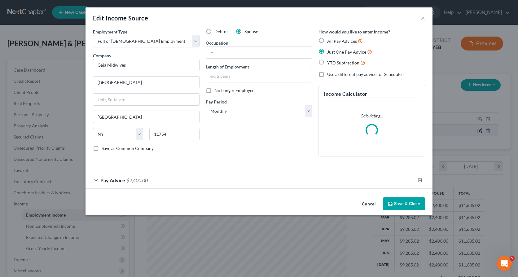
scroll to position [111, 212]
click at [121, 179] on span "Pay Advice" at bounding box center [112, 180] width 25 height 6
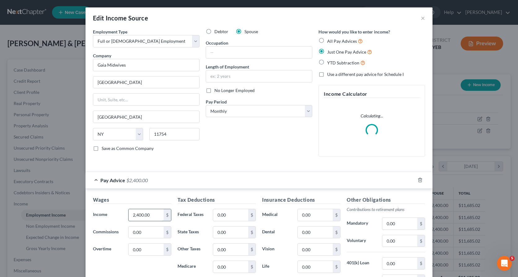
click at [150, 215] on input "2,400.00" at bounding box center [146, 215] width 35 height 12
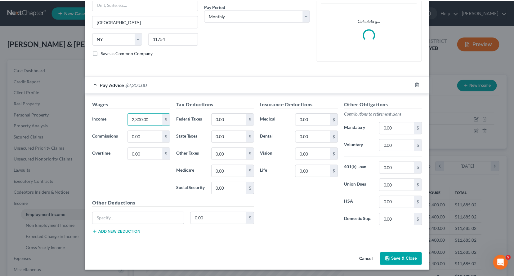
scroll to position [97, 0]
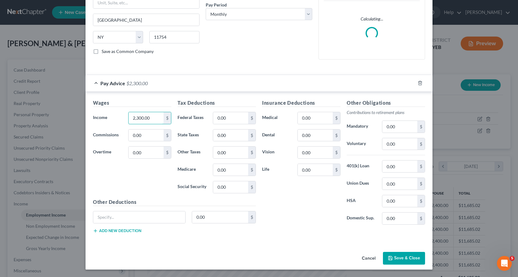
type input "2,300.00"
click at [396, 259] on button "Save & Close" at bounding box center [404, 258] width 42 height 13
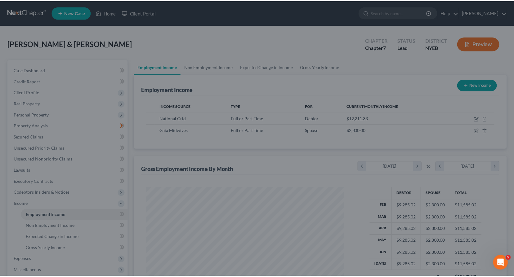
scroll to position [309832, 309732]
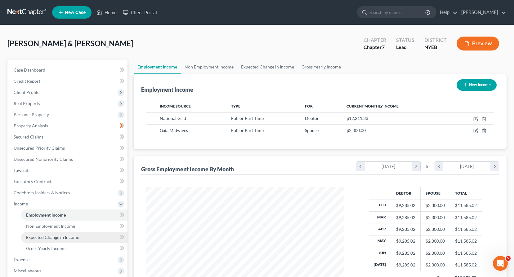
click at [41, 237] on span "Expected Change in Income" at bounding box center [52, 237] width 53 height 5
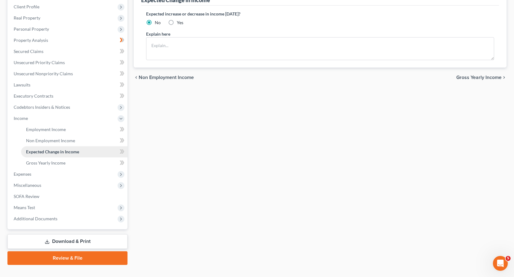
scroll to position [93, 0]
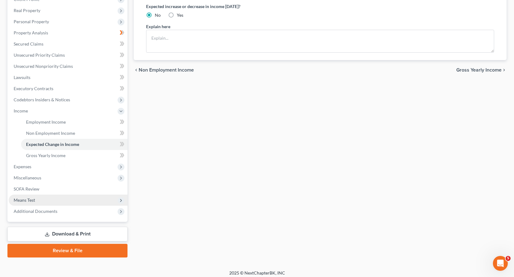
click at [31, 201] on span "Means Test" at bounding box center [24, 199] width 21 height 5
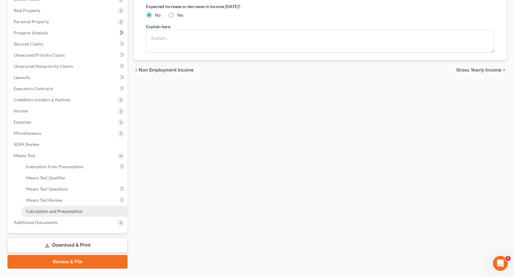
click at [46, 211] on span "Calculation and Presumption" at bounding box center [54, 211] width 56 height 5
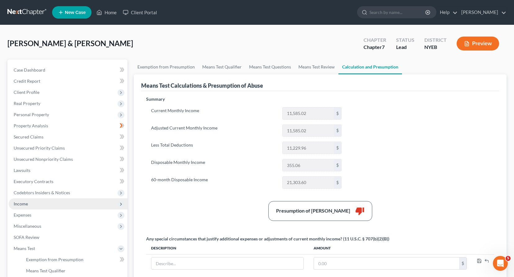
click at [26, 205] on span "Income" at bounding box center [21, 203] width 14 height 5
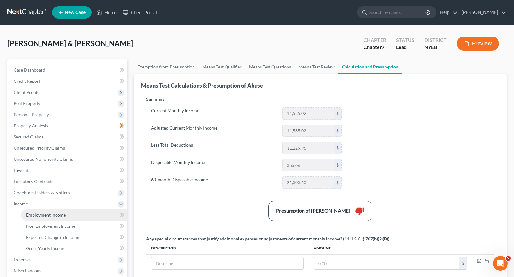
click at [47, 217] on span "Employment Income" at bounding box center [46, 214] width 40 height 5
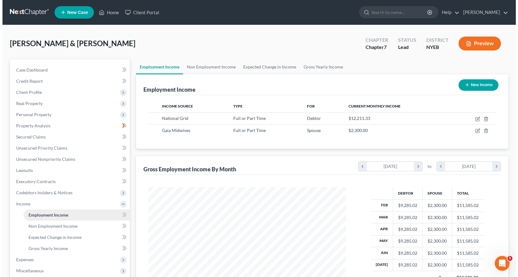
scroll to position [111, 210]
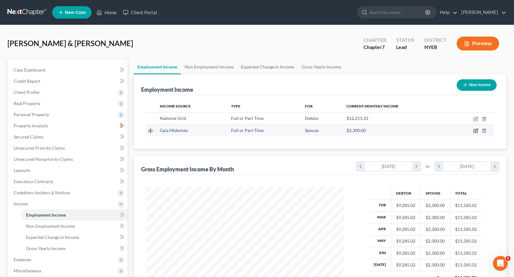
click at [474, 130] on icon "button" at bounding box center [475, 130] width 5 height 5
select select "0"
select select "35"
select select "0"
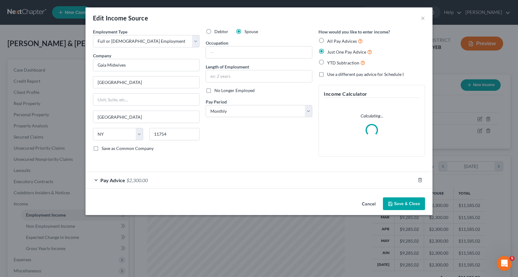
scroll to position [111, 212]
click at [113, 179] on span "Pay Advice" at bounding box center [112, 180] width 25 height 6
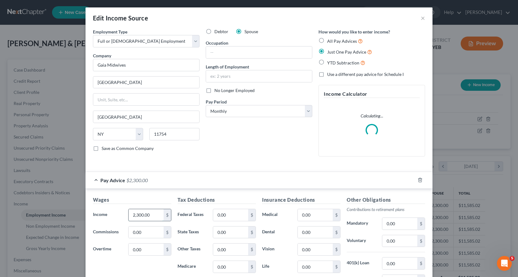
click at [153, 216] on input "2,300.00" at bounding box center [146, 215] width 35 height 12
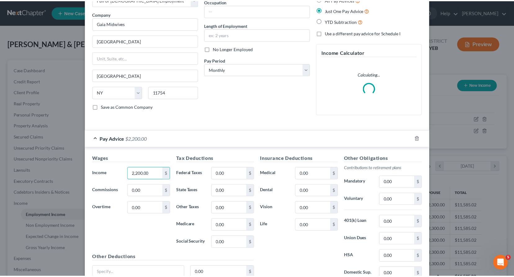
scroll to position [97, 0]
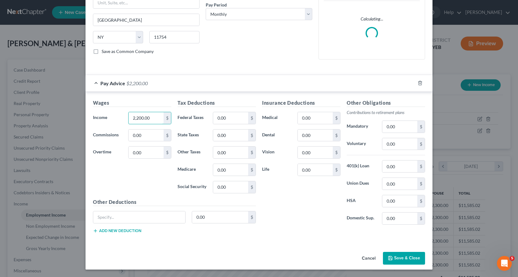
type input "2,200.00"
click at [389, 260] on icon "button" at bounding box center [390, 258] width 5 height 5
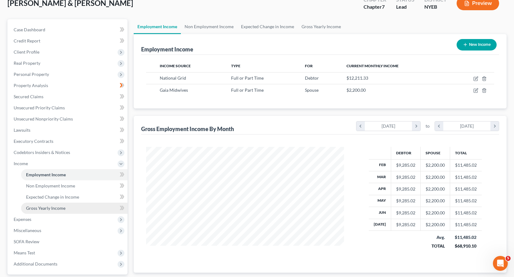
scroll to position [93, 0]
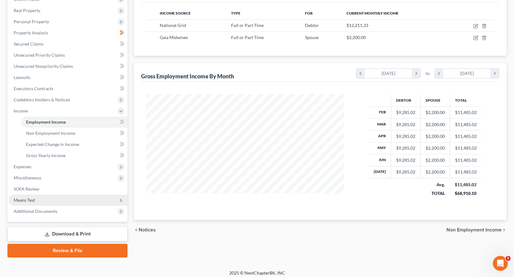
click at [23, 199] on span "Means Test" at bounding box center [24, 199] width 21 height 5
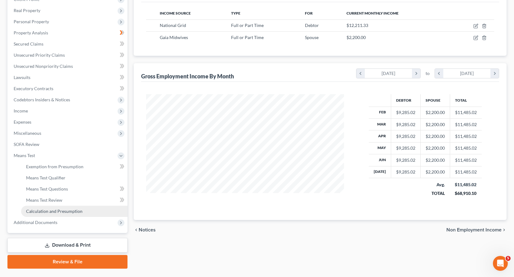
click at [50, 212] on span "Calculation and Presumption" at bounding box center [54, 211] width 56 height 5
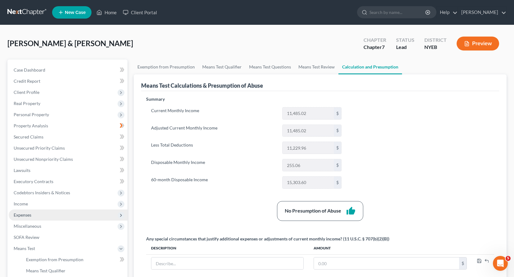
click at [25, 214] on span "Expenses" at bounding box center [23, 214] width 18 height 5
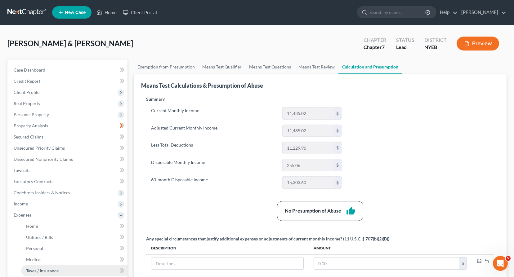
click at [38, 270] on span "Taxes / Insurance" at bounding box center [42, 270] width 33 height 5
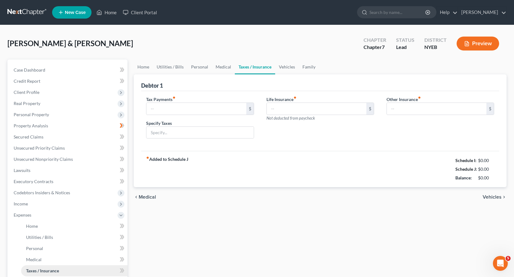
type input "425.00"
type input "estimated income taxes"
type input "10.00"
type input "88.00"
type input "Pet Insurance"
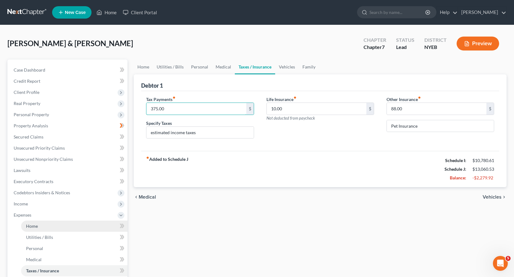
scroll to position [130, 0]
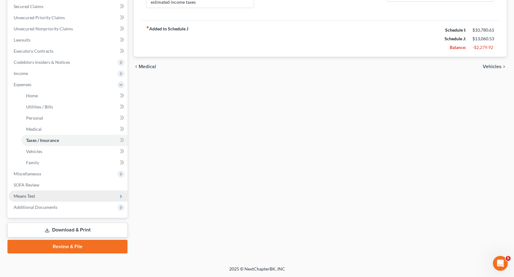
type input "375.00"
click at [31, 196] on span "Means Test" at bounding box center [24, 195] width 21 height 5
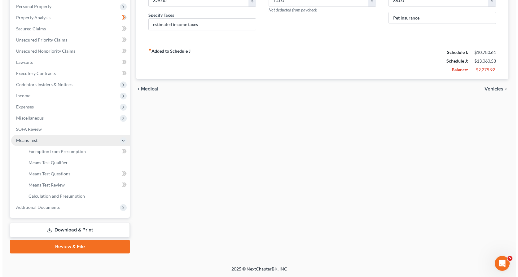
scroll to position [108, 0]
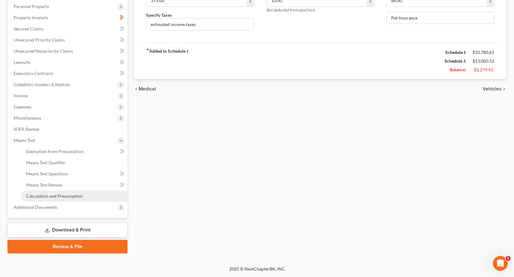
click at [57, 197] on span "Calculation and Presumption" at bounding box center [54, 195] width 56 height 5
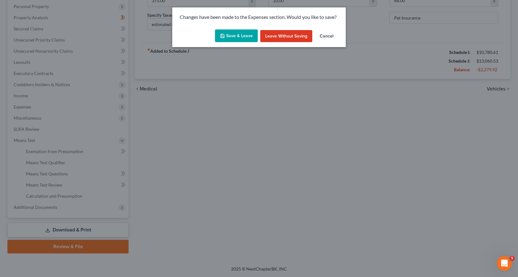
click at [245, 35] on button "Save & Leave" at bounding box center [236, 35] width 43 height 13
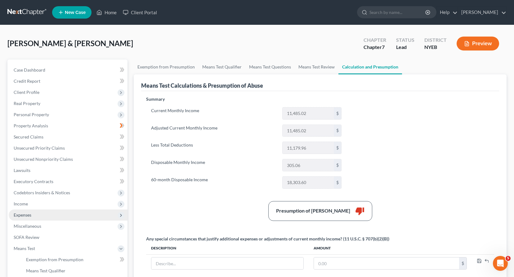
click at [29, 216] on span "Expenses" at bounding box center [23, 214] width 18 height 5
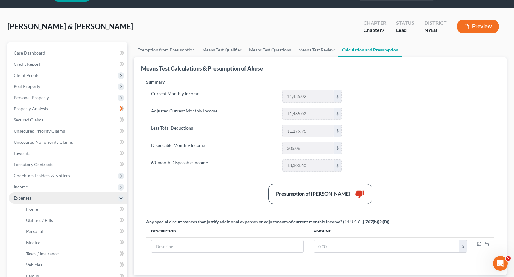
scroll to position [62, 0]
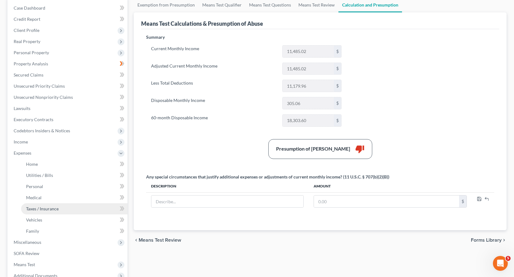
click at [40, 207] on span "Taxes / Insurance" at bounding box center [42, 208] width 33 height 5
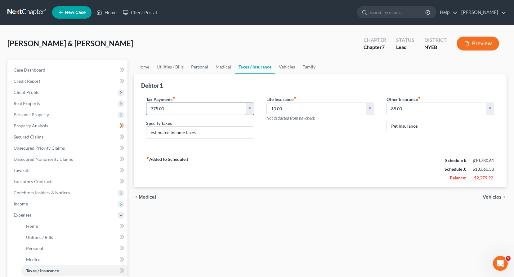
click at [166, 109] on input "375.00" at bounding box center [195, 109] width 99 height 12
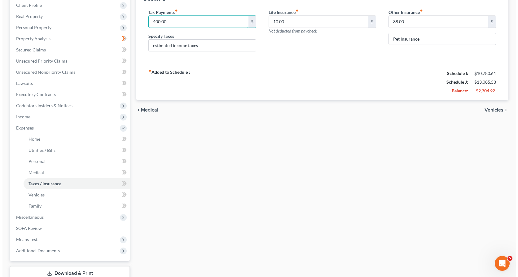
scroll to position [93, 0]
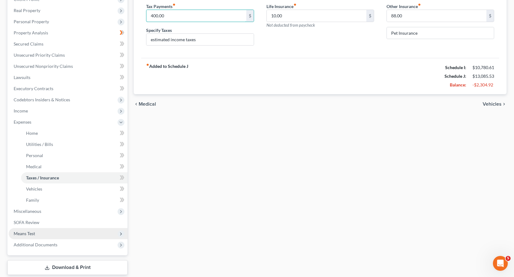
type input "400.00"
click at [29, 232] on span "Means Test" at bounding box center [24, 233] width 21 height 5
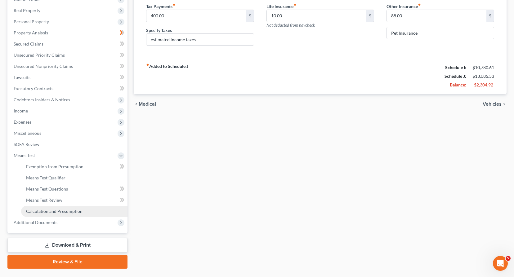
click at [47, 210] on span "Calculation and Presumption" at bounding box center [54, 211] width 56 height 5
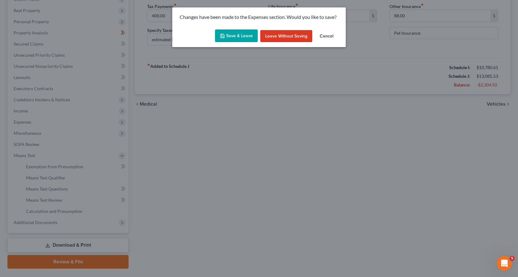
click at [230, 34] on button "Save & Leave" at bounding box center [236, 35] width 43 height 13
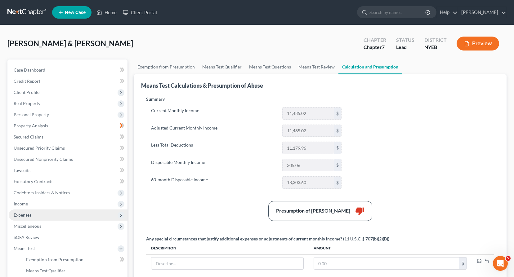
click at [27, 214] on span "Expenses" at bounding box center [23, 214] width 18 height 5
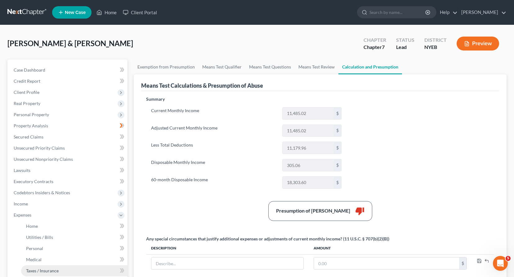
click at [41, 271] on span "Taxes / Insurance" at bounding box center [42, 270] width 33 height 5
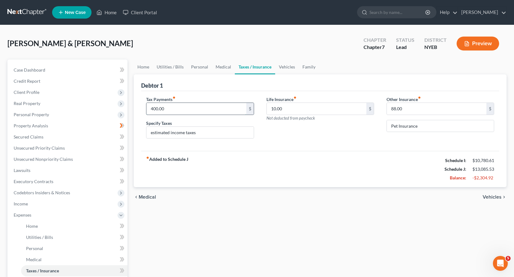
click at [160, 108] on input "400.00" at bounding box center [195, 109] width 99 height 12
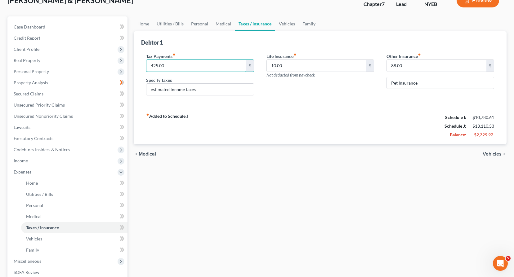
scroll to position [93, 0]
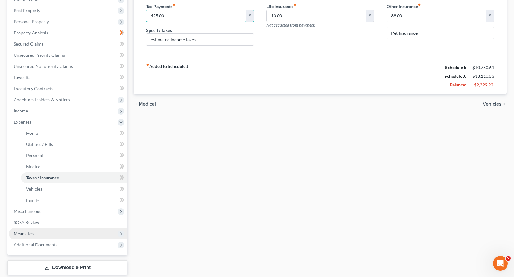
type input "425.00"
click at [32, 235] on span "Means Test" at bounding box center [24, 233] width 21 height 5
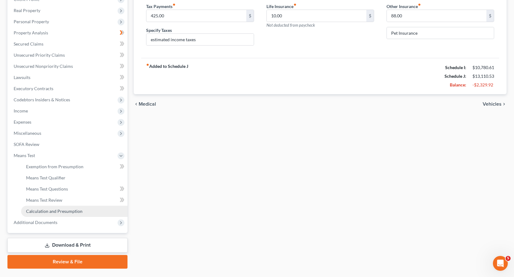
click at [46, 210] on span "Calculation and Presumption" at bounding box center [54, 211] width 56 height 5
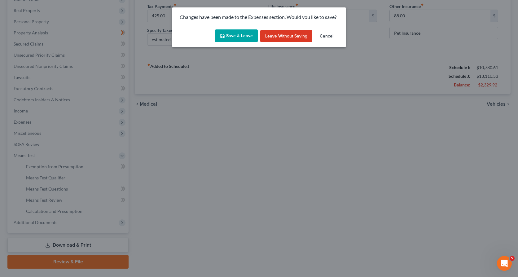
click at [224, 36] on icon "button" at bounding box center [222, 35] width 5 height 5
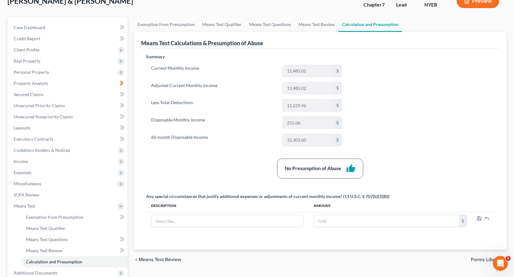
scroll to position [108, 0]
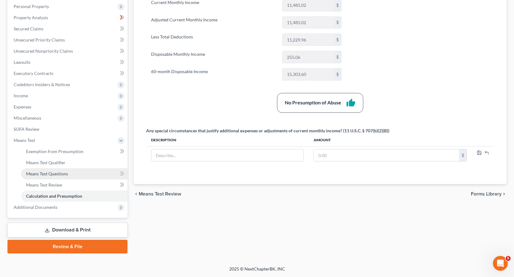
click at [43, 173] on span "Means Test Questions" at bounding box center [47, 173] width 42 height 5
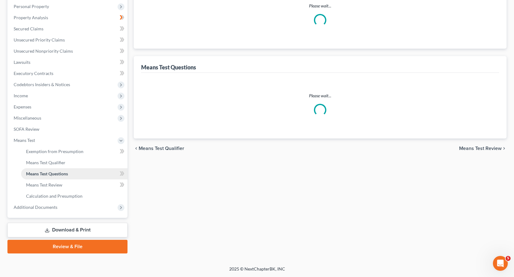
scroll to position [43, 0]
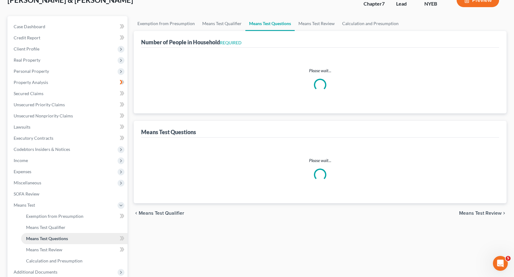
select select "0"
select select "60"
select select "0"
select select "60"
select select "3"
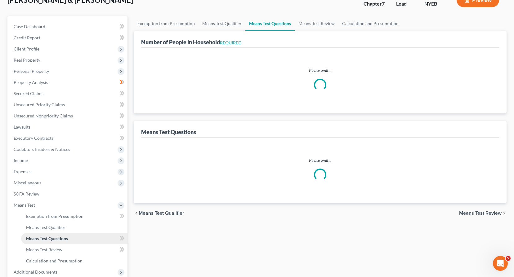
select select "2"
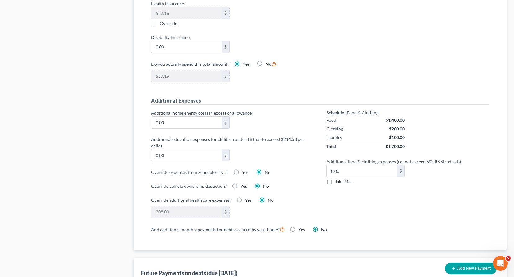
scroll to position [403, 0]
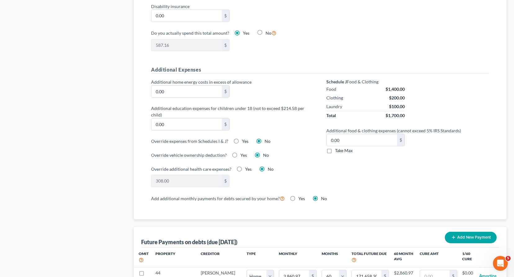
click at [335, 151] on label "Take Max" at bounding box center [344, 151] width 18 height 6
click at [337, 151] on input "Take Max" at bounding box center [339, 150] width 4 height 4
checkbox input "true"
type input "63.00"
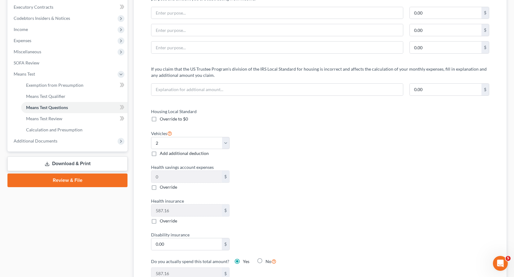
scroll to position [175, 0]
click at [40, 130] on span "Calculation and Presumption" at bounding box center [54, 129] width 56 height 5
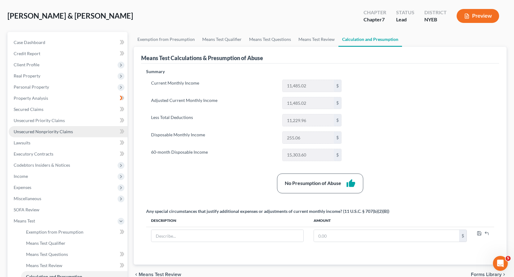
scroll to position [108, 0]
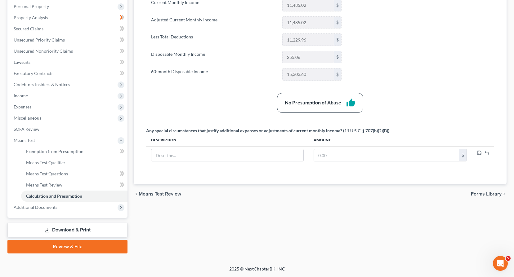
click at [48, 229] on icon at bounding box center [47, 230] width 5 height 5
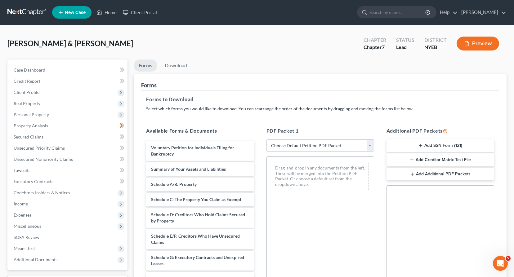
click at [371, 144] on select "Choose Default Petition PDF Packet Complete Bankruptcy Petition (all forms and …" at bounding box center [320, 145] width 108 height 12
select select "0"
click at [266, 139] on select "Choose Default Petition PDF Packet Complete Bankruptcy Petition (all forms and …" at bounding box center [320, 145] width 108 height 12
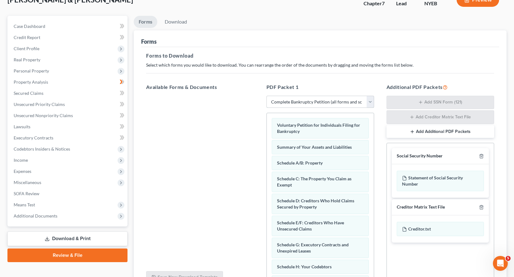
scroll to position [106, 0]
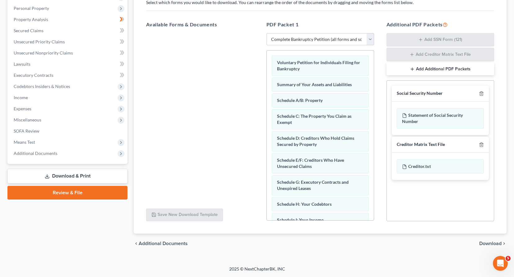
click at [483, 242] on span "Download" at bounding box center [490, 243] width 22 height 5
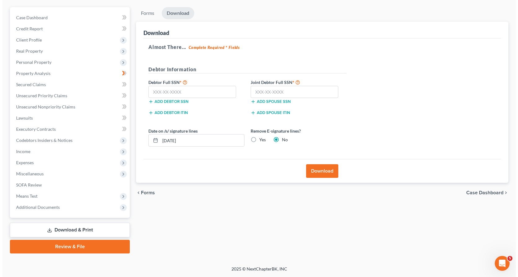
scroll to position [52, 0]
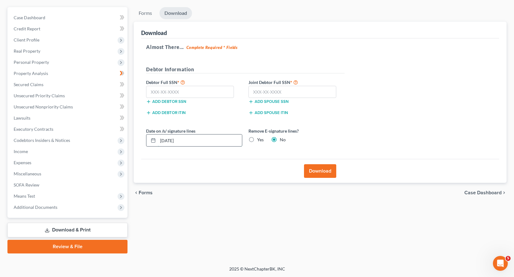
drag, startPoint x: 188, startPoint y: 139, endPoint x: 150, endPoint y: 140, distance: 38.7
click at [150, 140] on div "[DATE]" at bounding box center [194, 140] width 96 height 12
click at [257, 139] on label "Yes" at bounding box center [260, 140] width 7 height 6
click at [259, 139] on input "Yes" at bounding box center [261, 139] width 4 height 4
radio input "true"
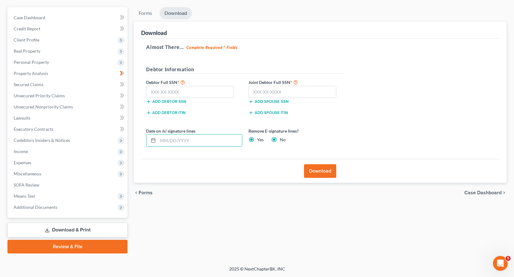
radio input "false"
click at [150, 92] on input "text" at bounding box center [190, 92] width 88 height 12
type input "132-72-4548"
click at [252, 92] on input "text" at bounding box center [292, 92] width 88 height 12
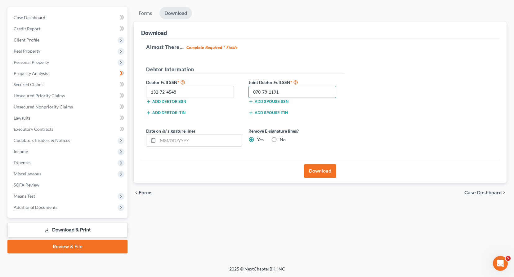
type input "070-78-1191"
click at [317, 171] on button "Download" at bounding box center [320, 171] width 32 height 14
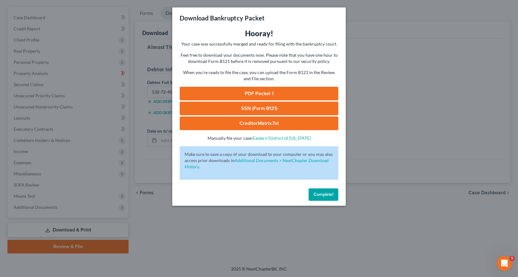
click at [284, 92] on link "PDF Packet 1" at bounding box center [259, 94] width 159 height 14
